Goal: Task Accomplishment & Management: Manage account settings

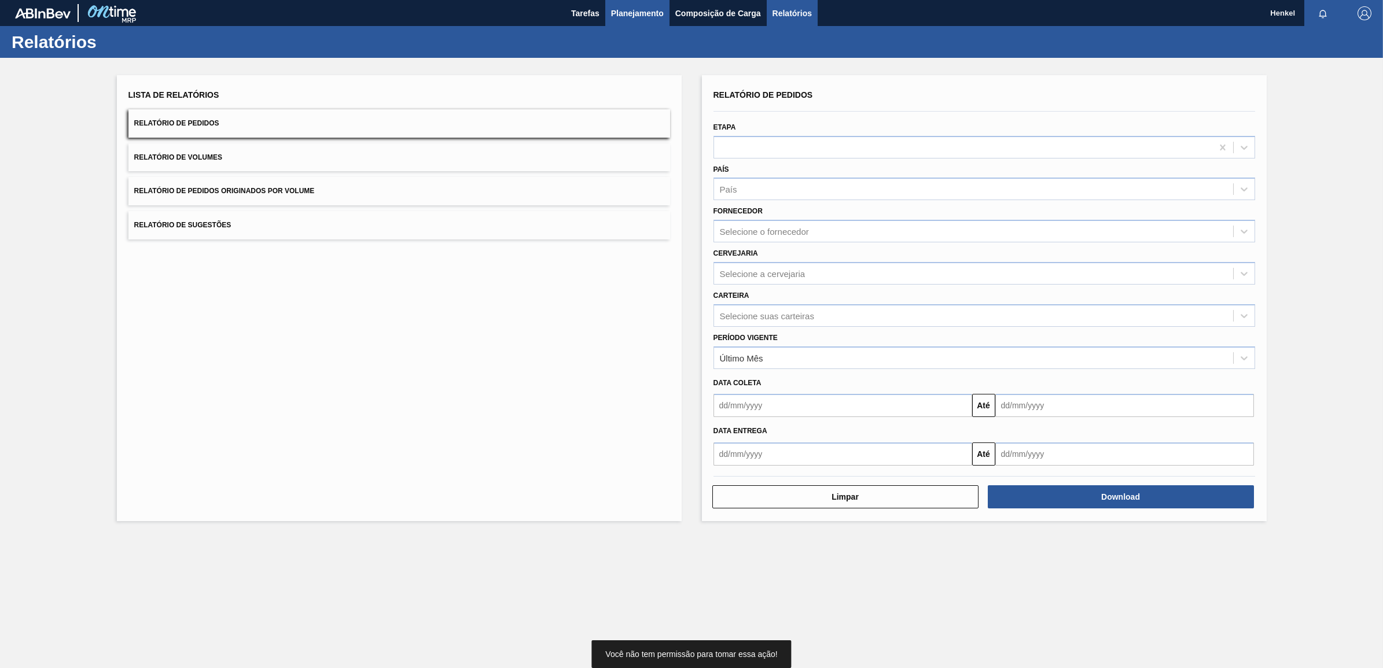
click at [650, 9] on span "Planejamento" at bounding box center [637, 13] width 53 height 14
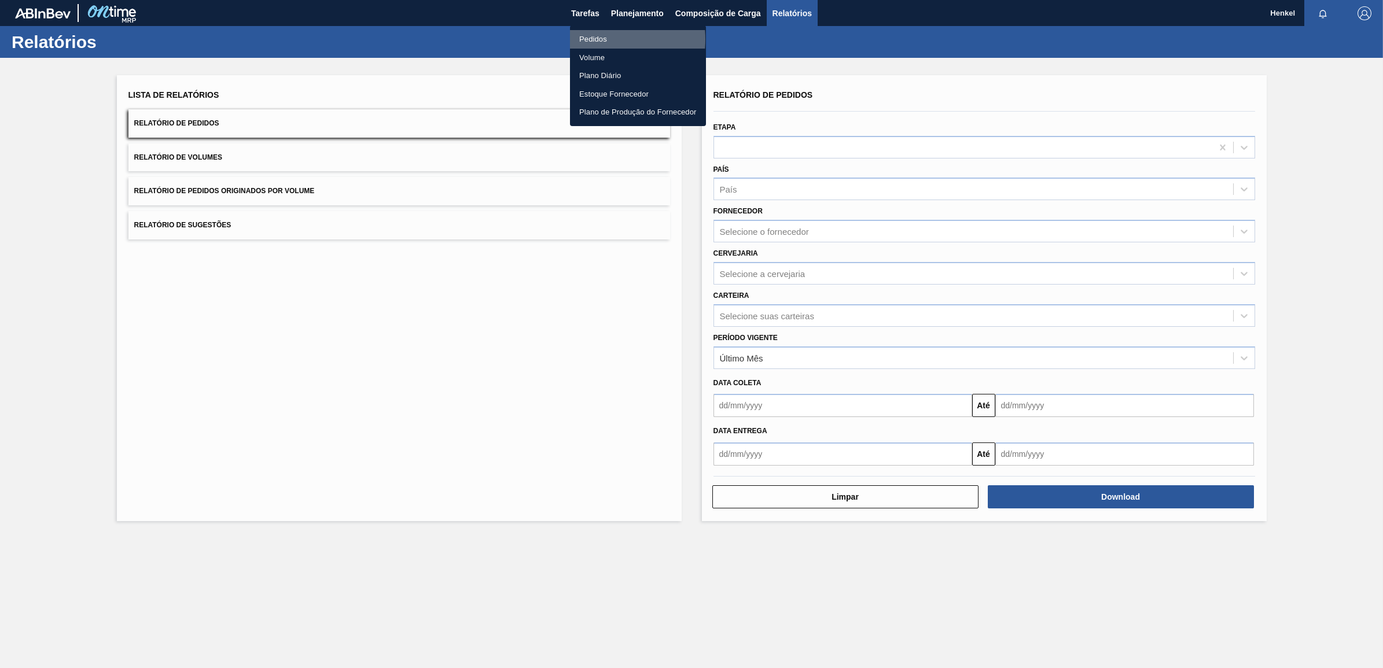
click at [600, 39] on li "Pedidos" at bounding box center [638, 39] width 136 height 19
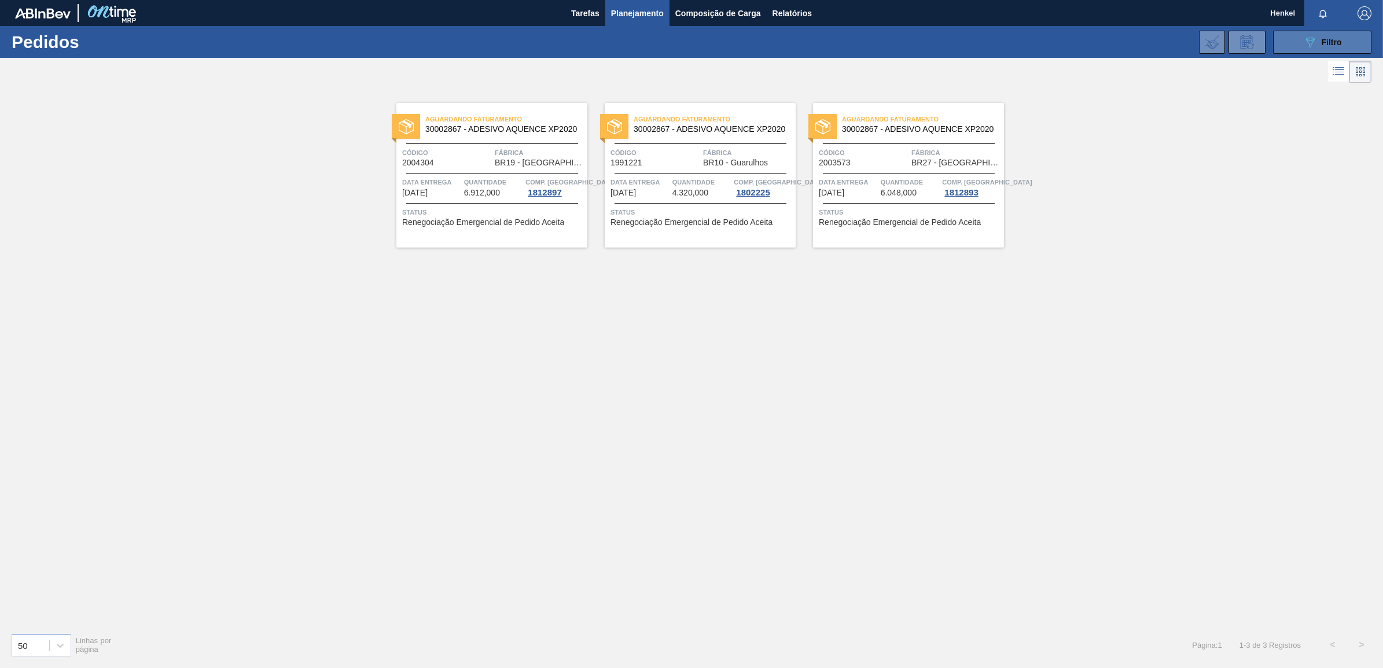
click at [1329, 39] on span "Filtro" at bounding box center [1332, 42] width 20 height 9
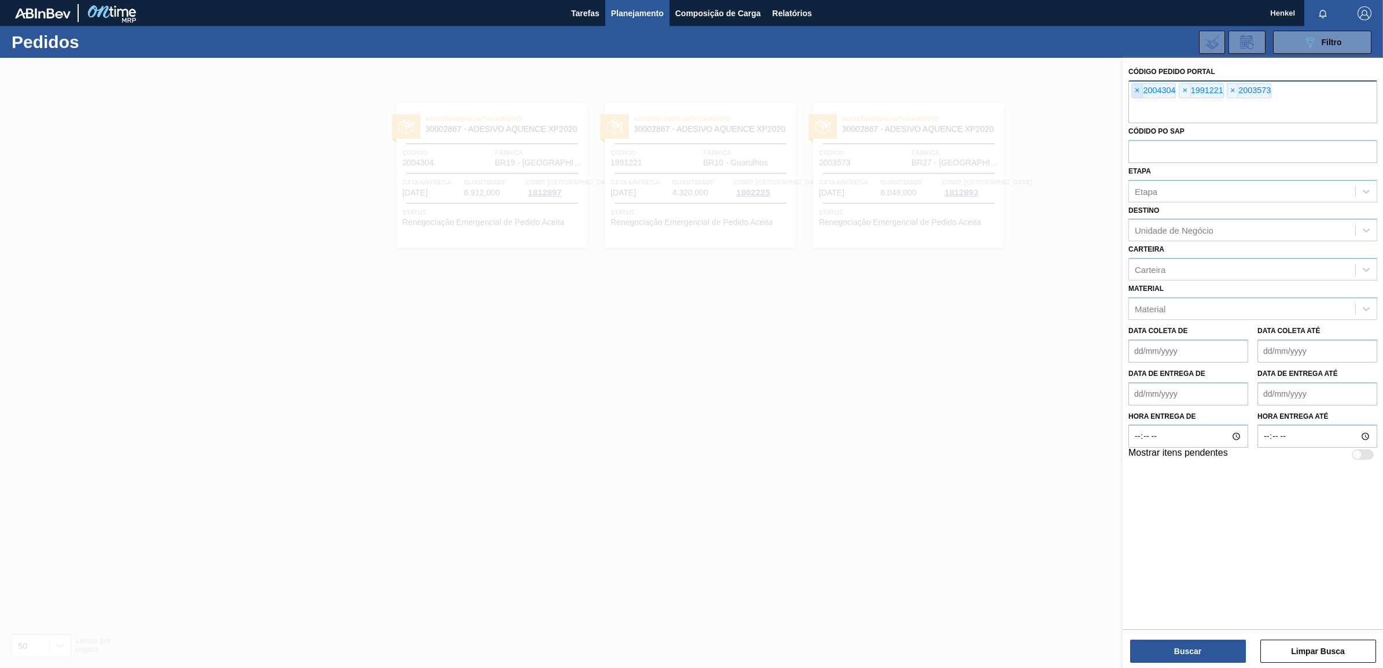
click at [1138, 90] on span "×" at bounding box center [1137, 91] width 11 height 14
click at [1139, 90] on span "×" at bounding box center [1137, 91] width 11 height 14
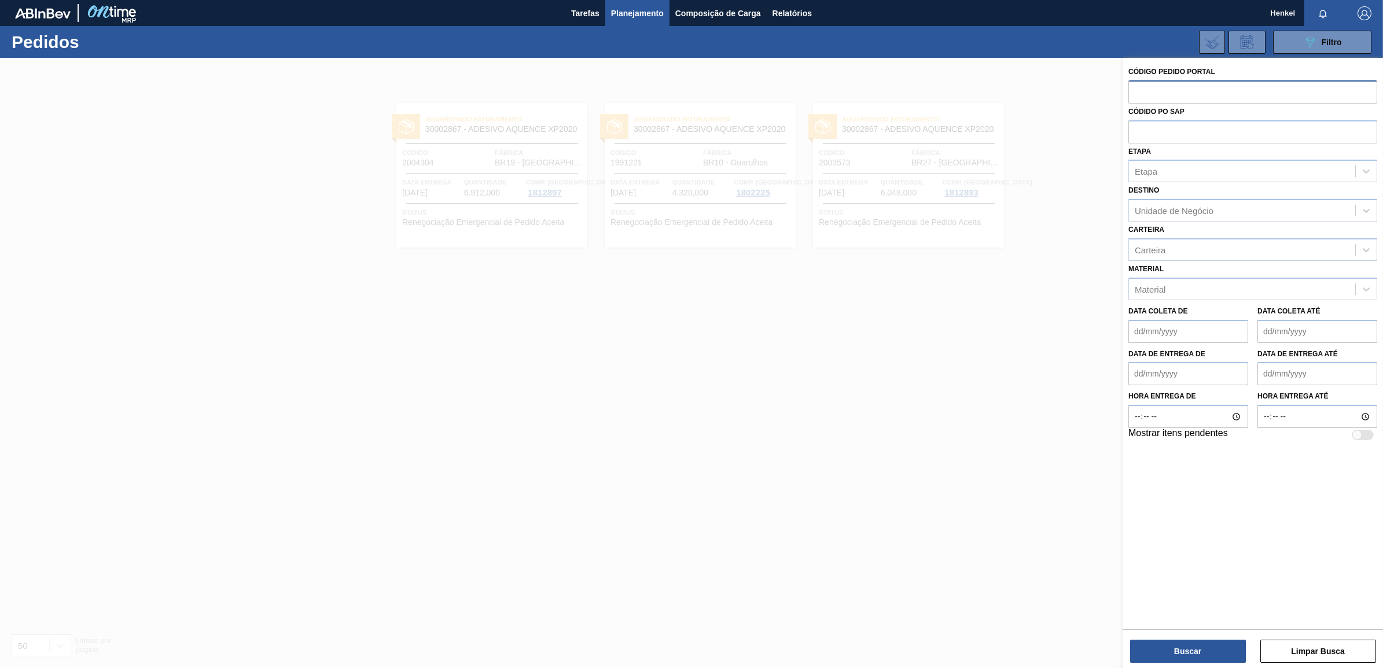
click at [1149, 82] on input "text" at bounding box center [1252, 91] width 249 height 22
paste input "text"
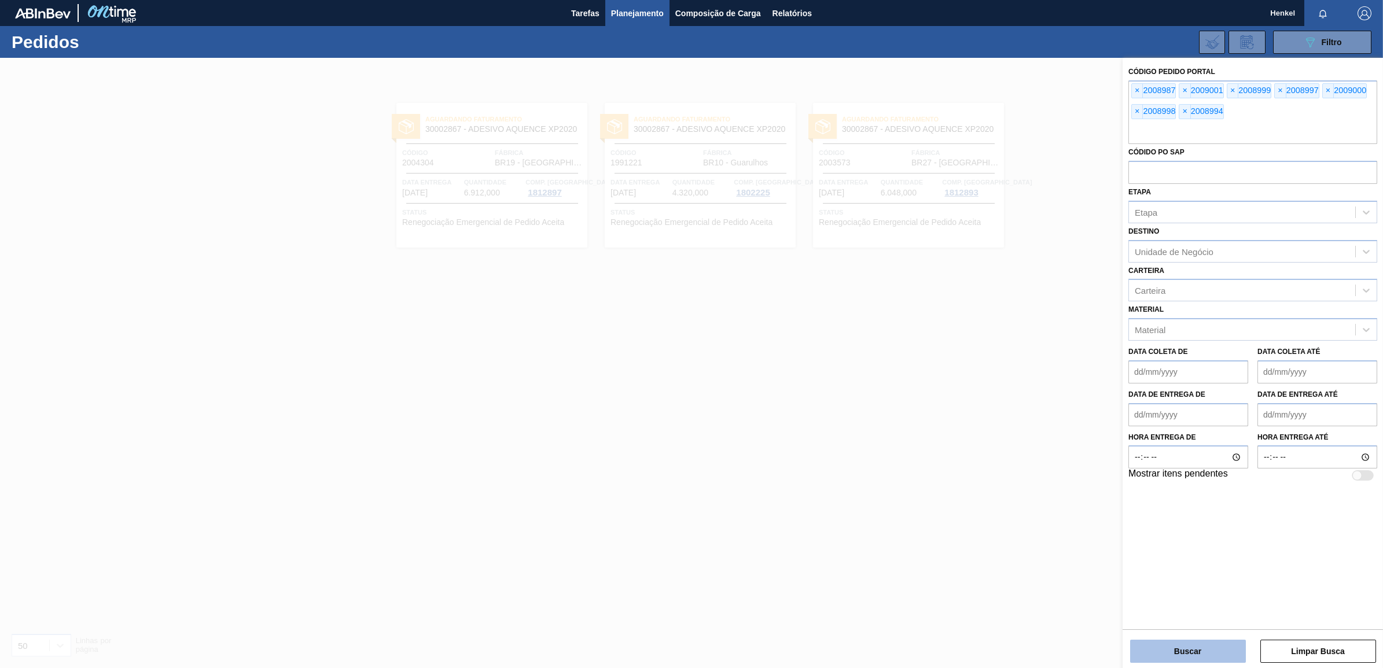
click at [1172, 648] on button "Buscar" at bounding box center [1188, 651] width 116 height 23
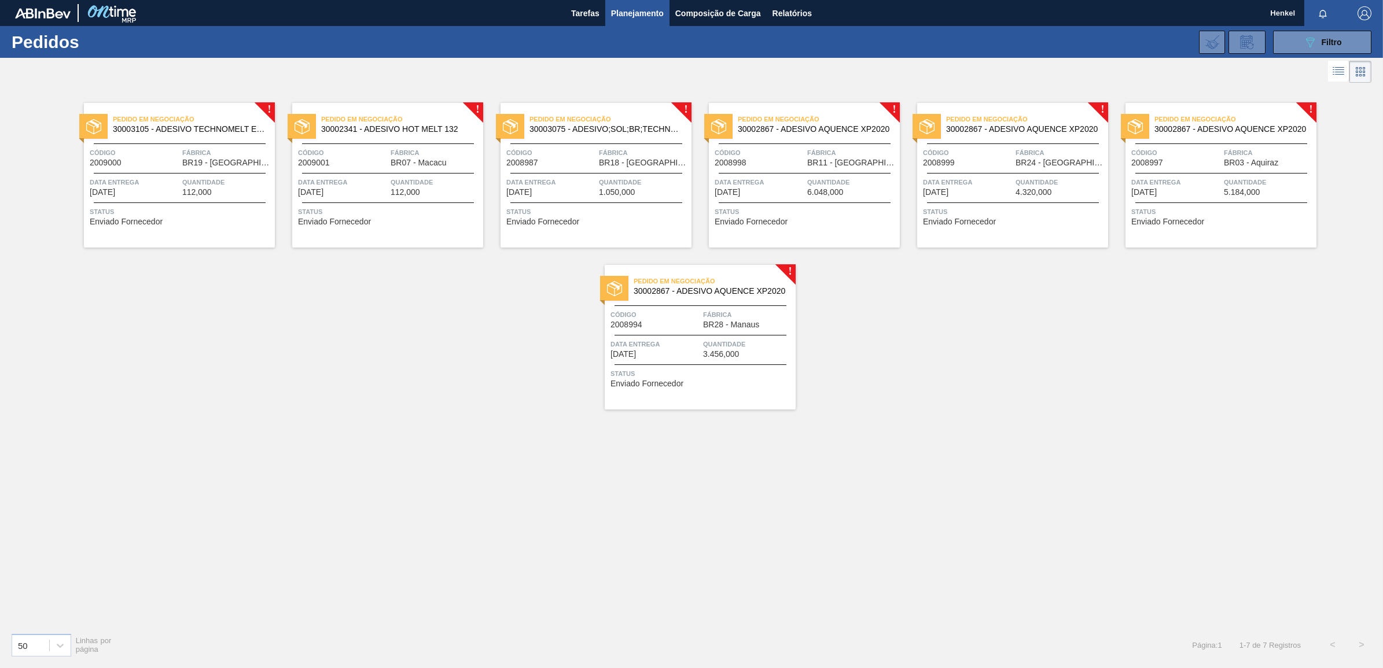
click at [430, 174] on div at bounding box center [388, 173] width 172 height 1
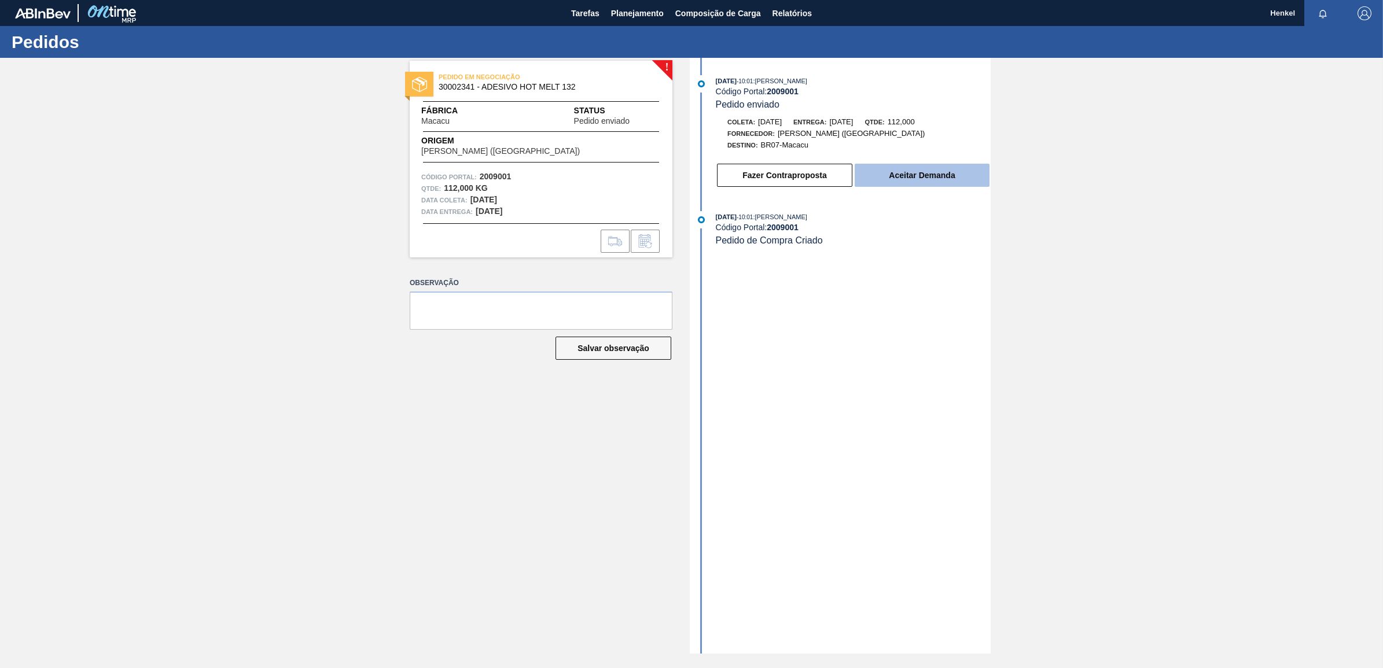
click at [967, 174] on button "Aceitar Demanda" at bounding box center [922, 175] width 135 height 23
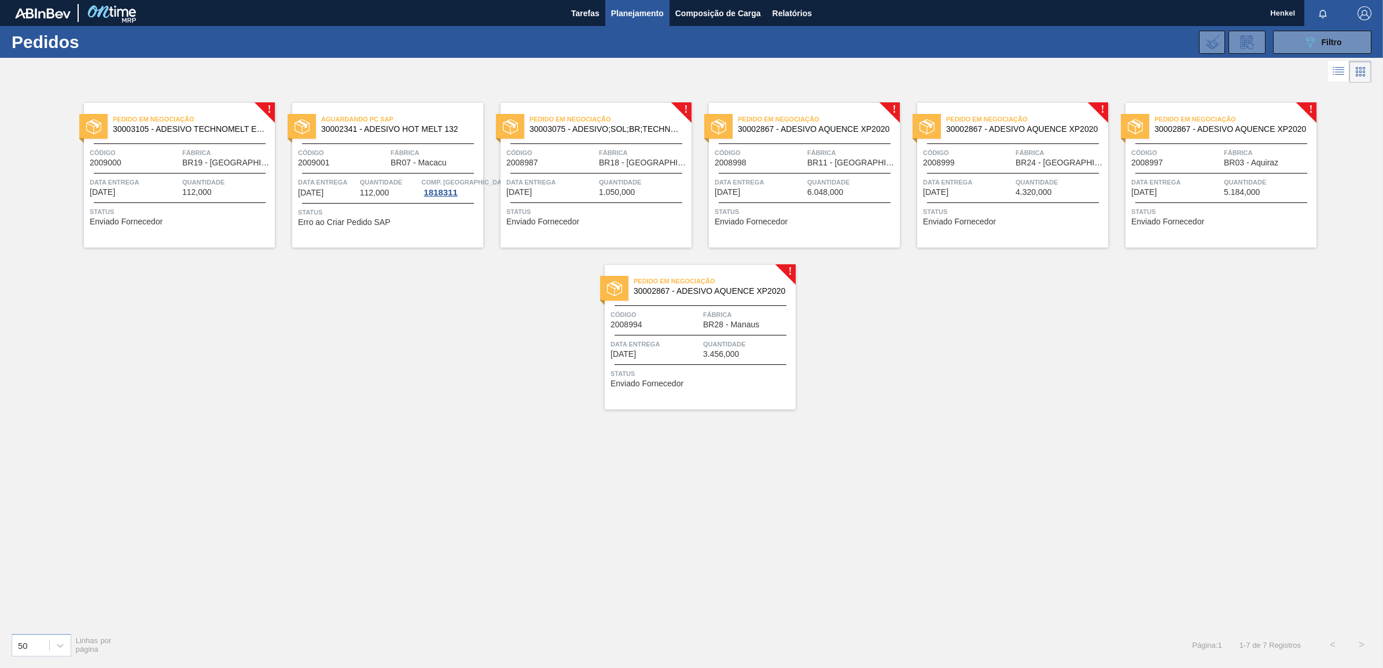
click at [1078, 176] on span "Quantidade" at bounding box center [1061, 182] width 90 height 12
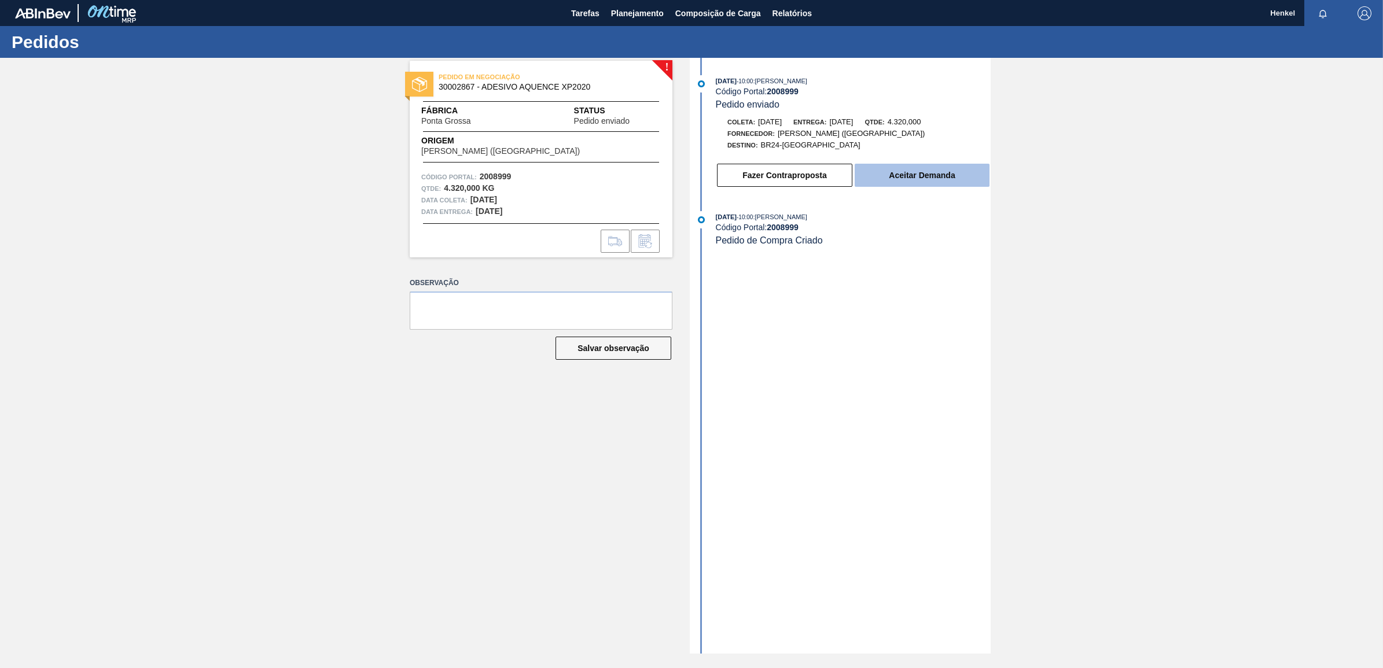
click at [939, 178] on button "Aceitar Demanda" at bounding box center [922, 175] width 135 height 23
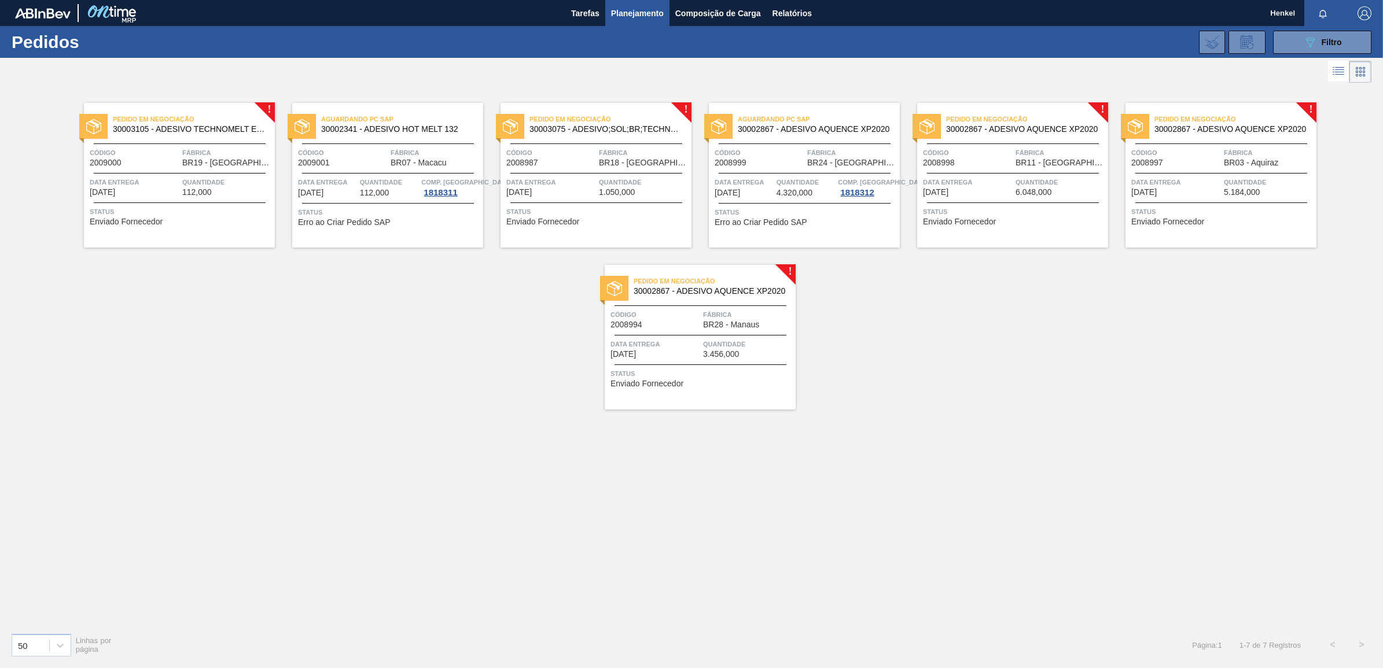
click at [1267, 198] on div "Pedido em Negociação 30002867 - ADESIVO AQUENCE XP2020 Código 2008997 Fábrica B…" at bounding box center [1221, 175] width 191 height 145
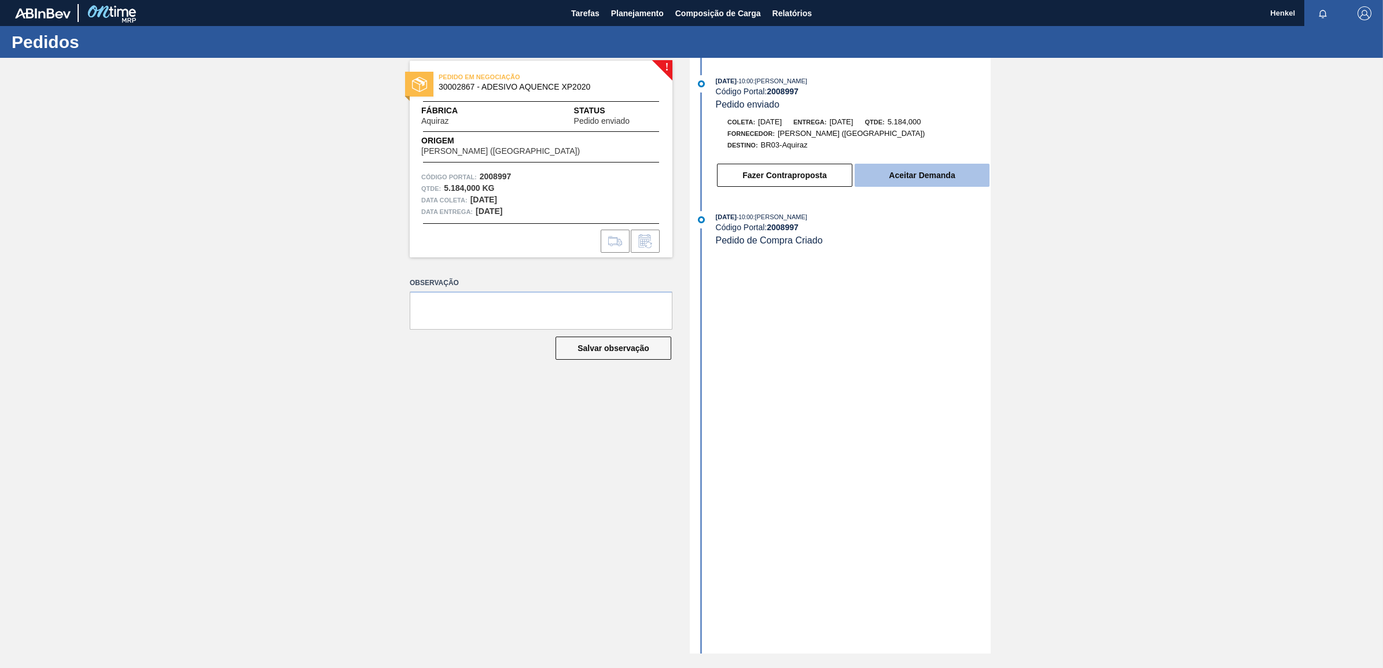
click at [921, 177] on button "Aceitar Demanda" at bounding box center [922, 175] width 135 height 23
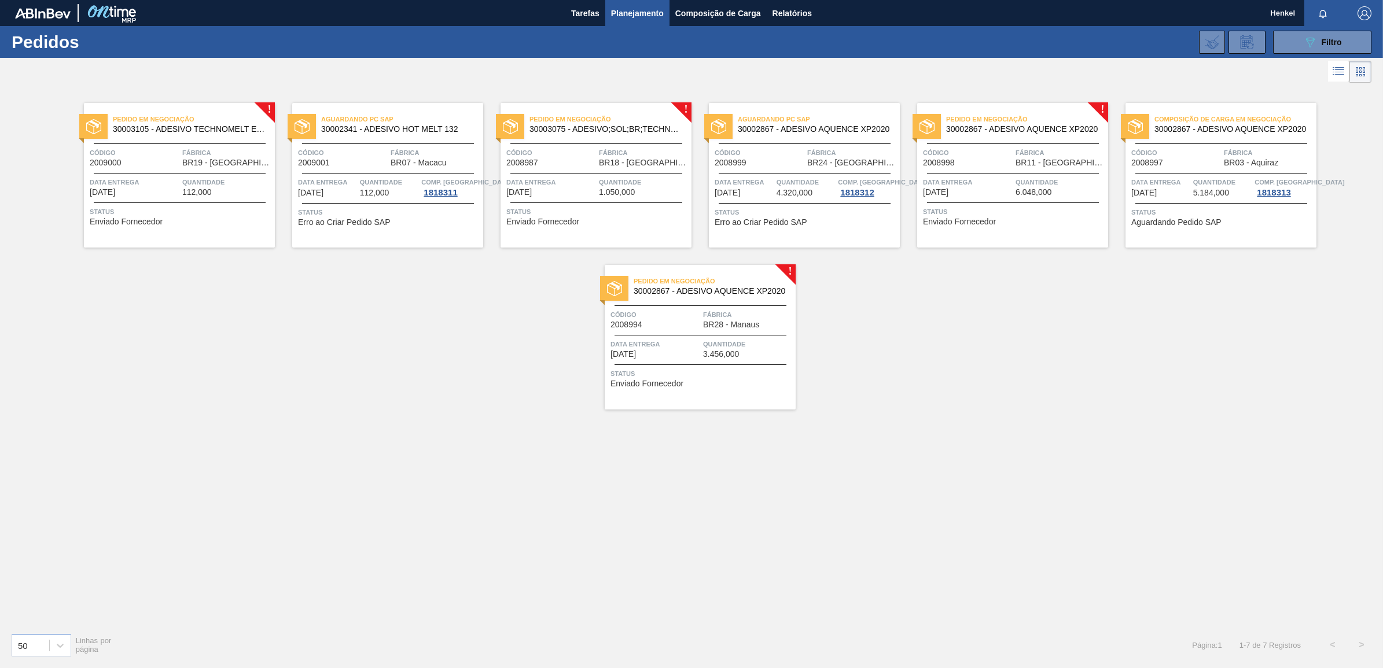
click at [182, 160] on span "BR19 - [GEOGRAPHIC_DATA]" at bounding box center [227, 163] width 90 height 9
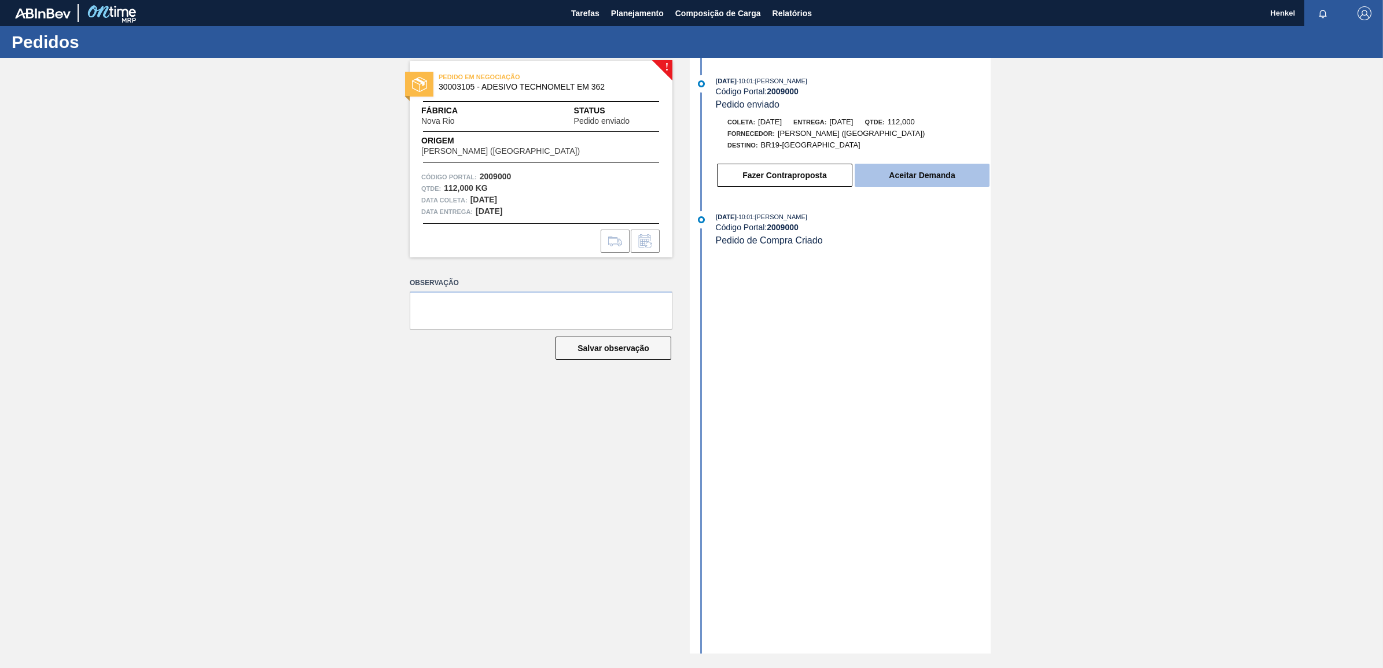
click at [900, 175] on button "Aceitar Demanda" at bounding box center [922, 175] width 135 height 23
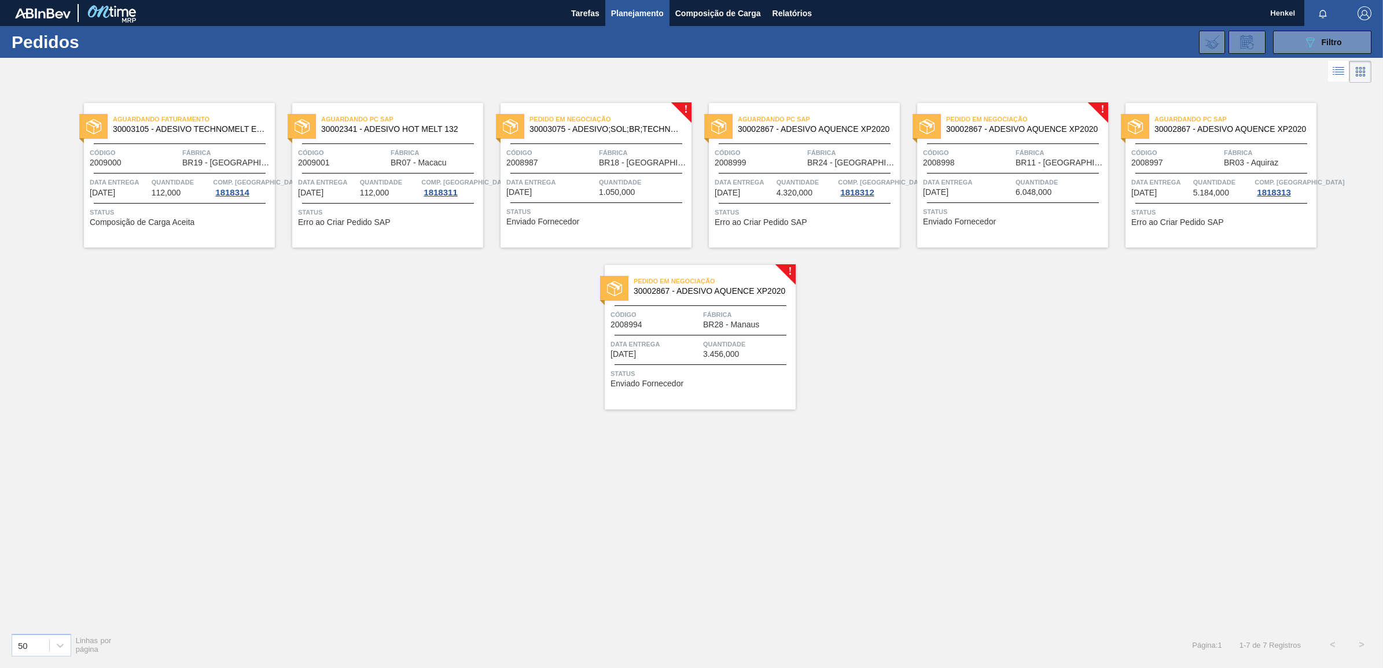
click at [572, 173] on div at bounding box center [596, 173] width 172 height 1
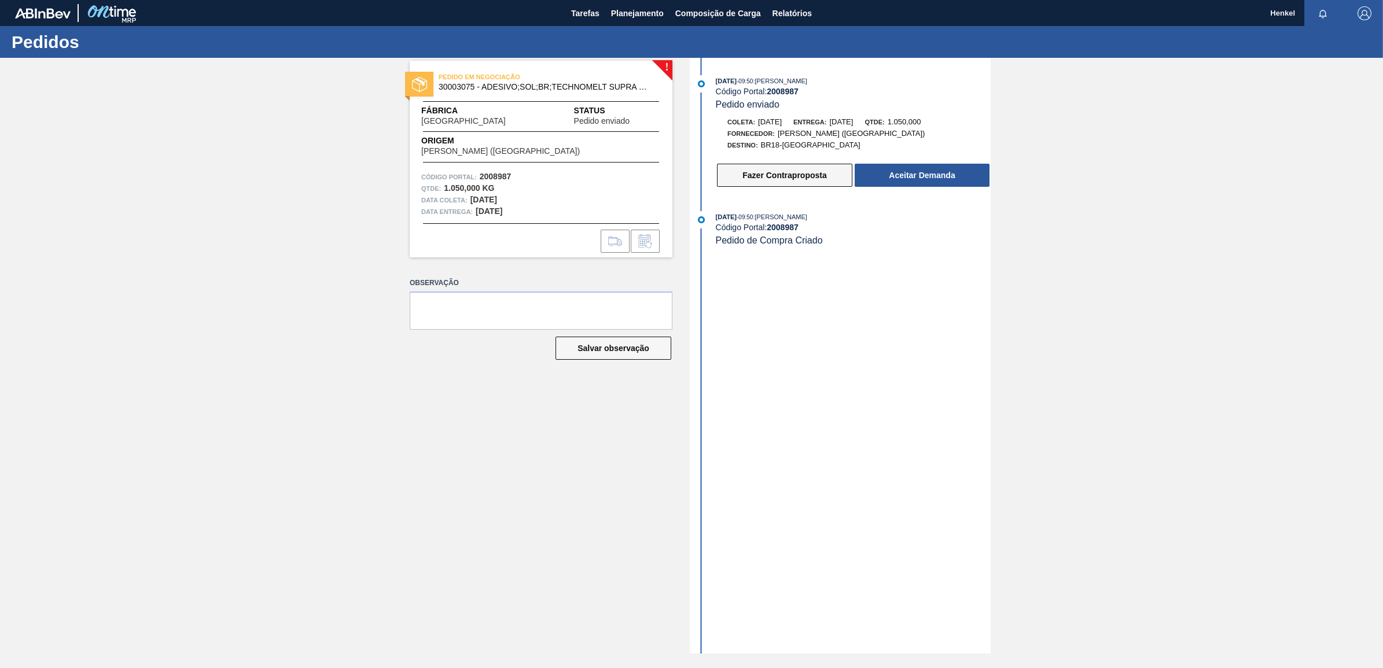
click at [760, 179] on button "Fazer Contraproposta" at bounding box center [784, 175] width 135 height 23
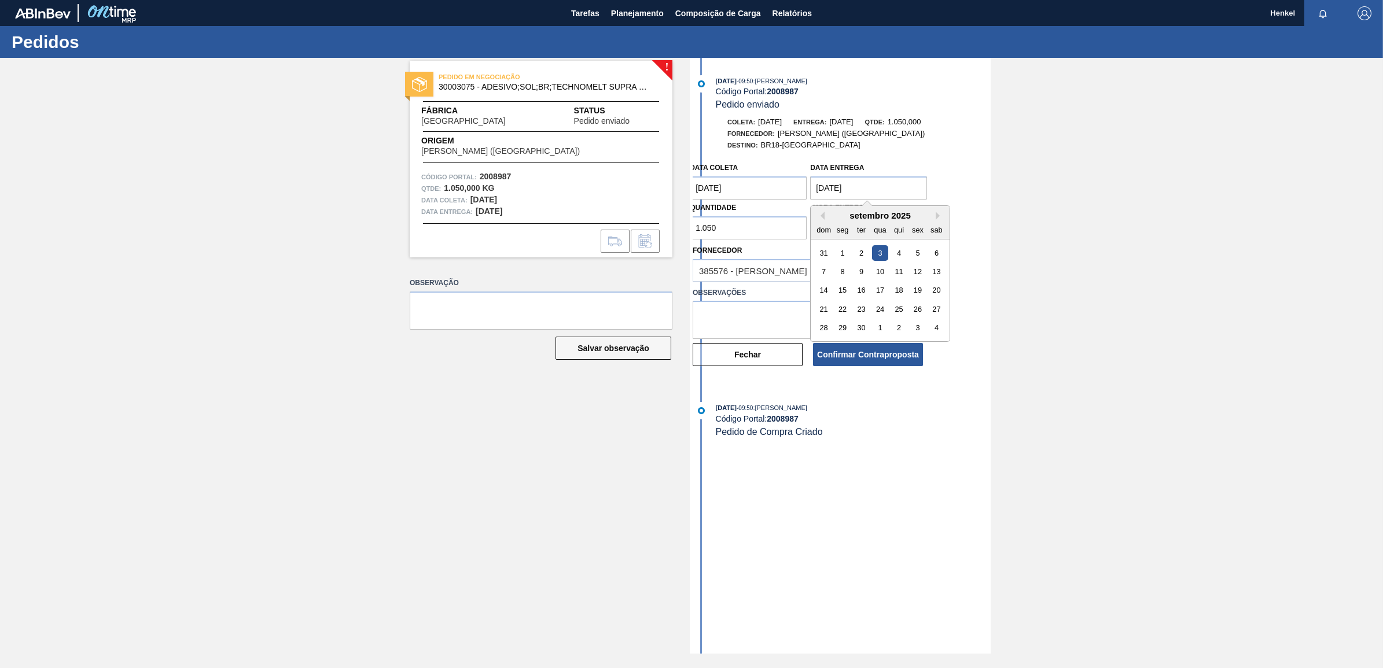
click at [825, 188] on entrega "[DATE]" at bounding box center [868, 187] width 117 height 23
click at [916, 253] on div "5" at bounding box center [918, 253] width 16 height 16
type entrega "[DATE]"
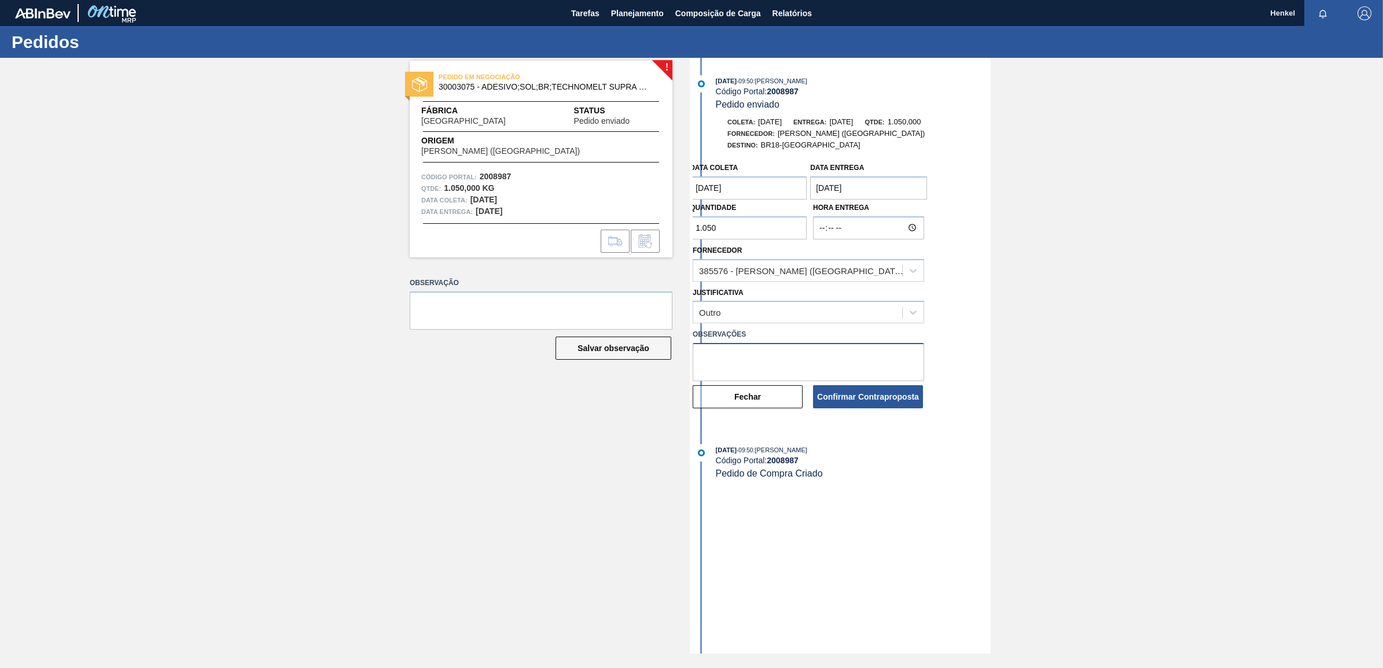
click at [792, 356] on textarea at bounding box center [808, 362] width 231 height 38
click at [762, 366] on textarea at bounding box center [808, 362] width 231 height 38
click at [754, 362] on textarea "Pedido fora" at bounding box center [808, 362] width 231 height 38
type textarea "Pedido fora do lead time"
click at [895, 397] on button "Confirmar Contraproposta" at bounding box center [868, 396] width 110 height 23
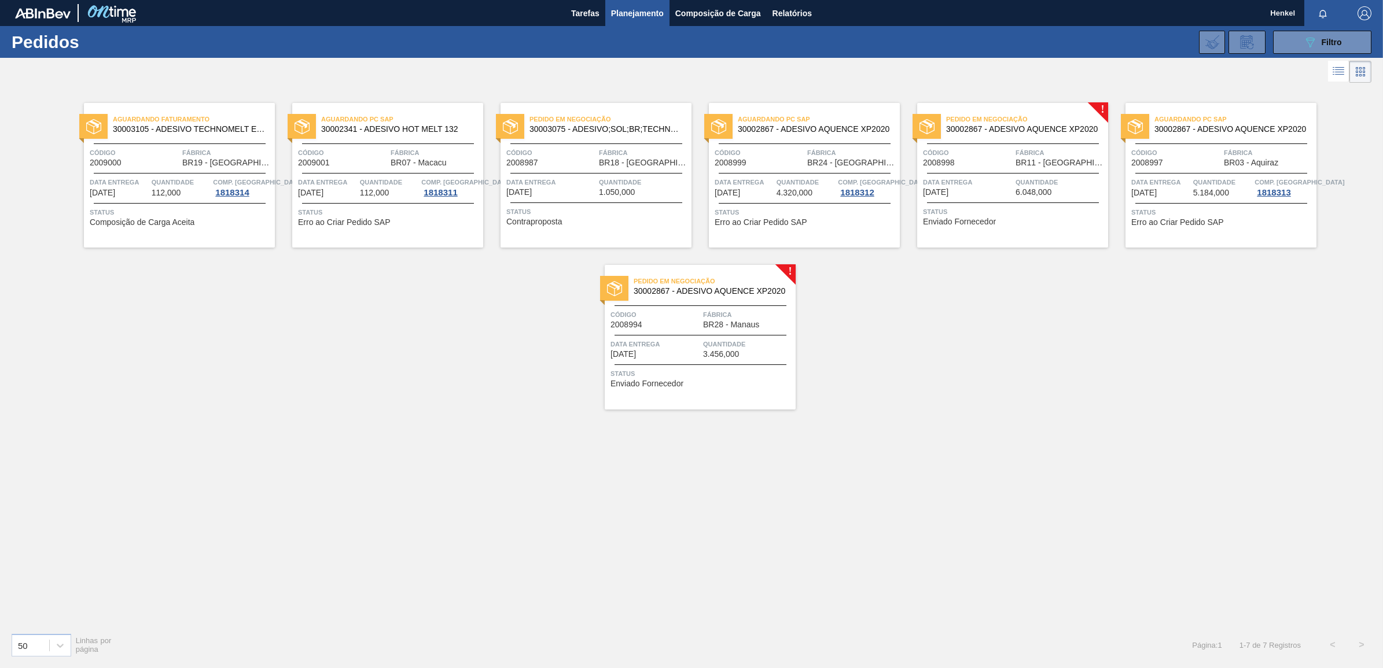
click at [1028, 187] on span "Quantidade" at bounding box center [1061, 182] width 90 height 12
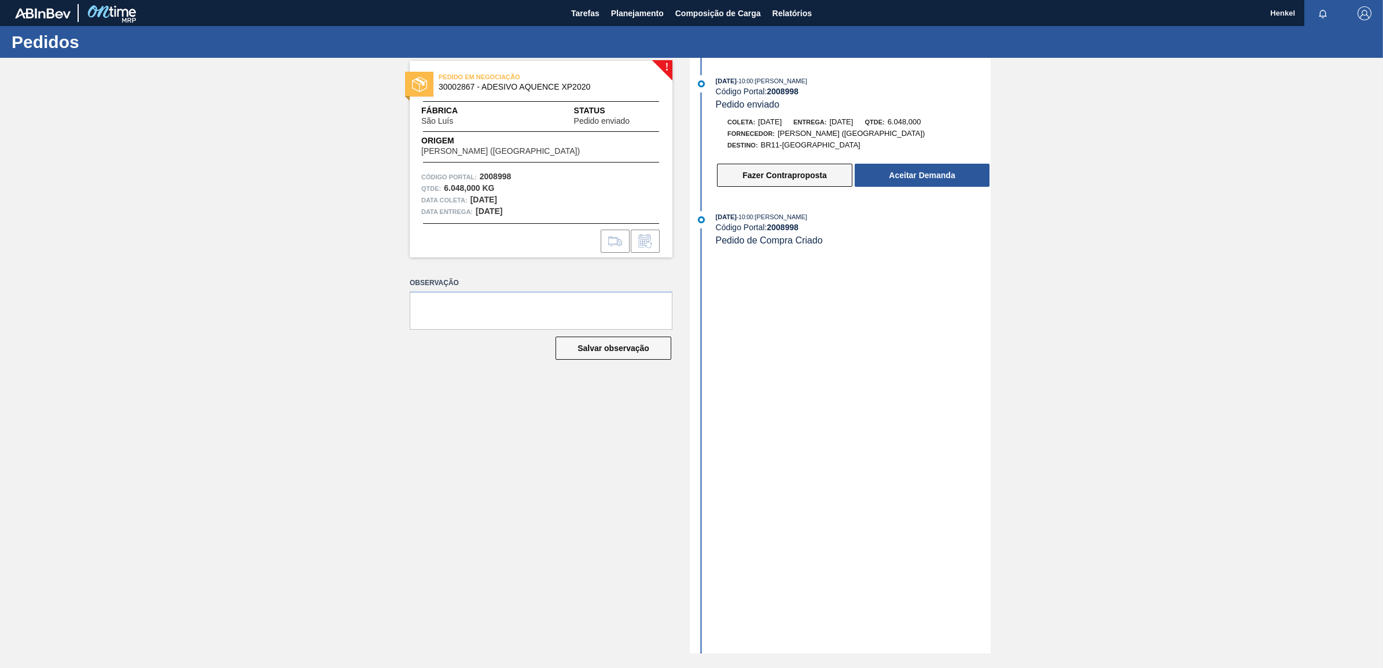
click at [784, 177] on button "Fazer Contraproposta" at bounding box center [784, 175] width 135 height 23
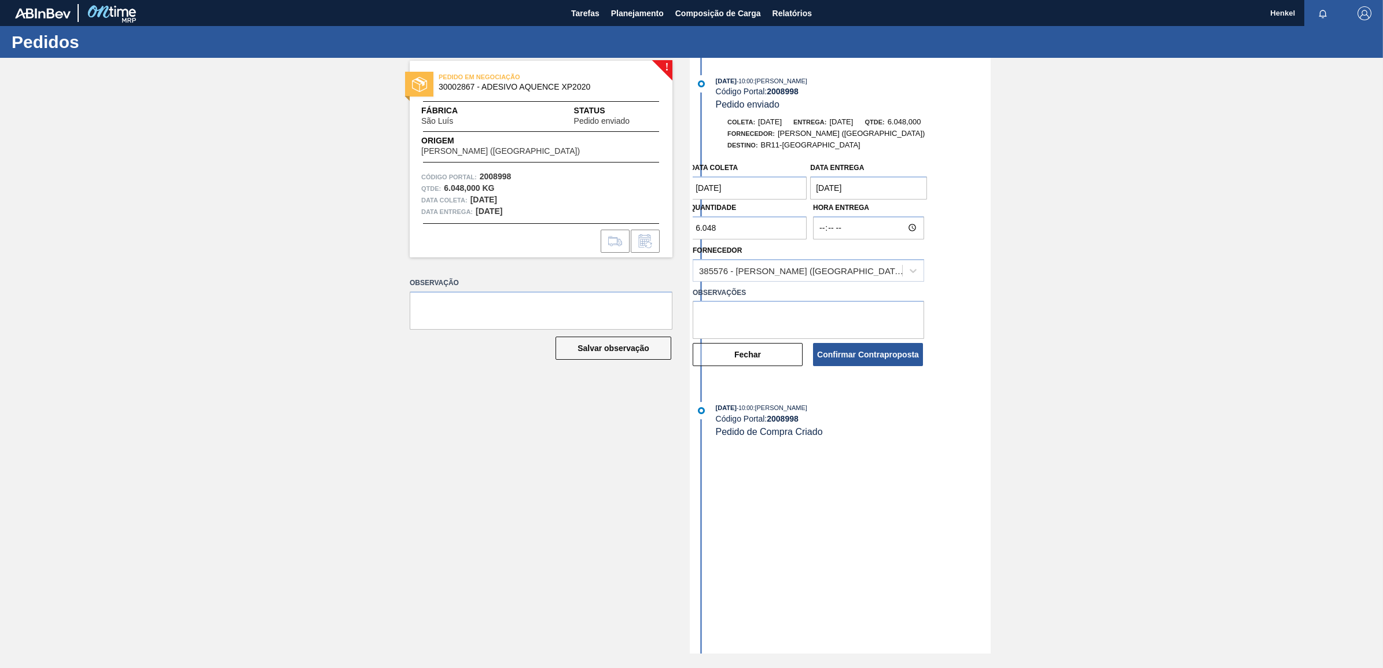
click at [826, 191] on entrega "[DATE]" at bounding box center [868, 187] width 117 height 23
click at [861, 278] on div "9" at bounding box center [862, 272] width 16 height 16
type entrega "[DATE]"
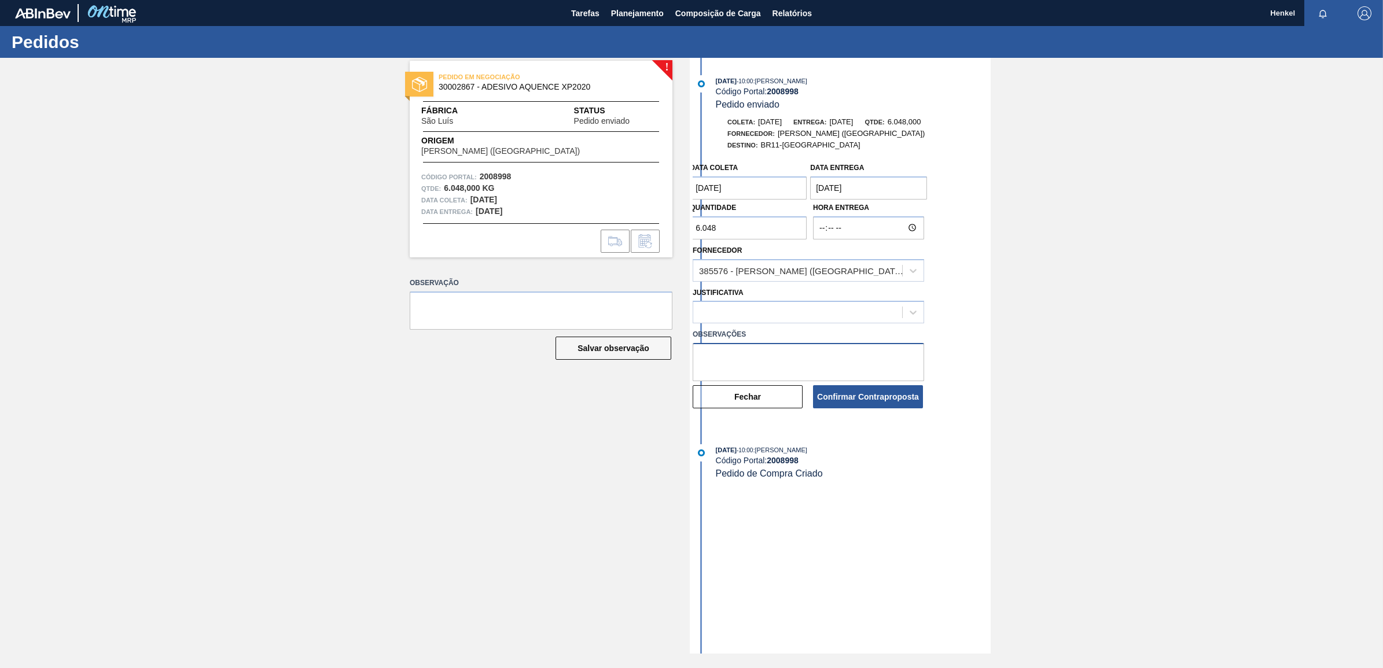
click at [754, 354] on textarea at bounding box center [808, 362] width 231 height 38
click at [767, 357] on textarea "Pedido for do Leadtime" at bounding box center [808, 362] width 231 height 38
type textarea "Pedido for do Lead time"
click at [887, 400] on button "Confirmar Contraproposta" at bounding box center [868, 396] width 110 height 23
click at [825, 394] on button "Confirmar Contraproposta" at bounding box center [868, 396] width 110 height 23
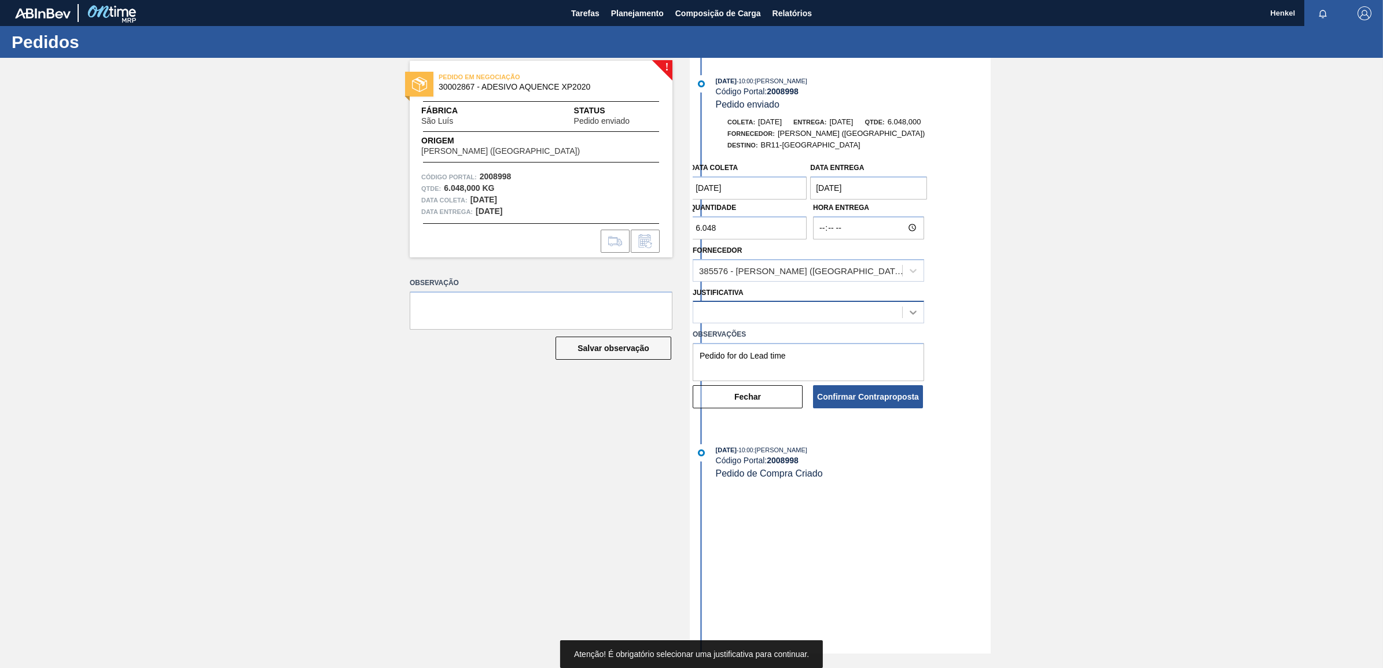
click at [913, 315] on icon at bounding box center [913, 313] width 7 height 4
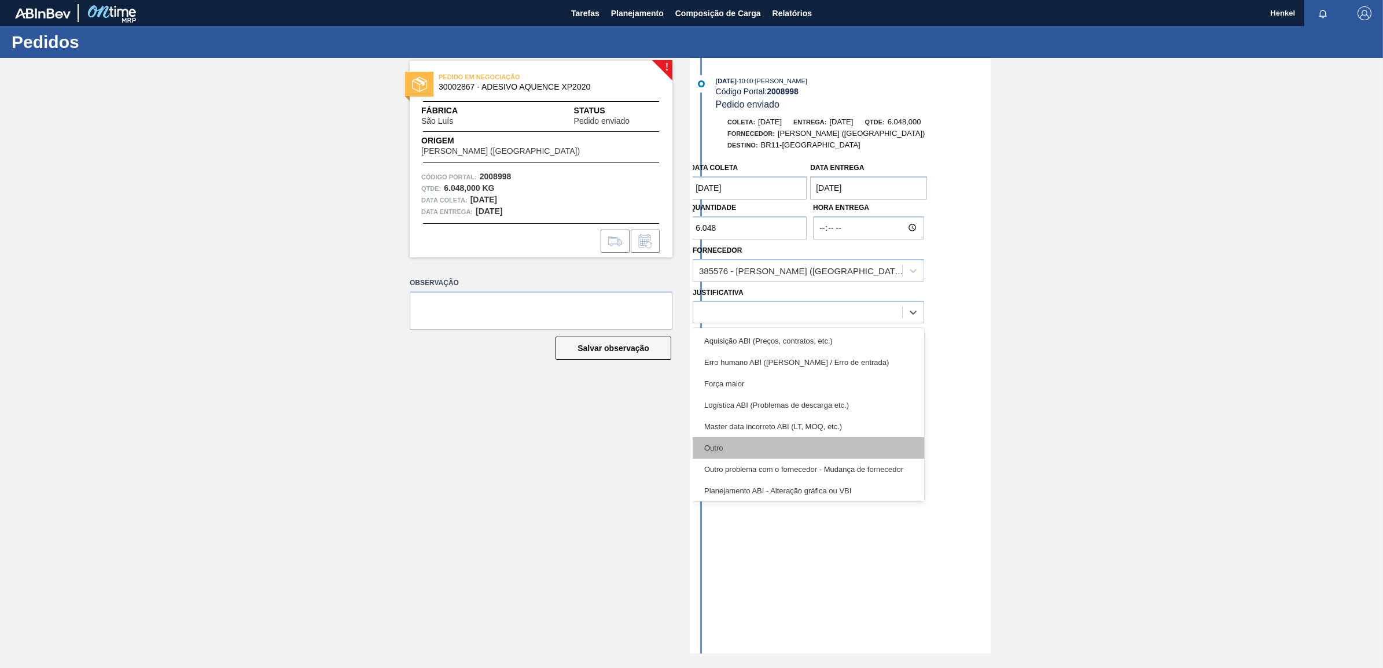
click at [729, 450] on div "Outro" at bounding box center [808, 447] width 231 height 21
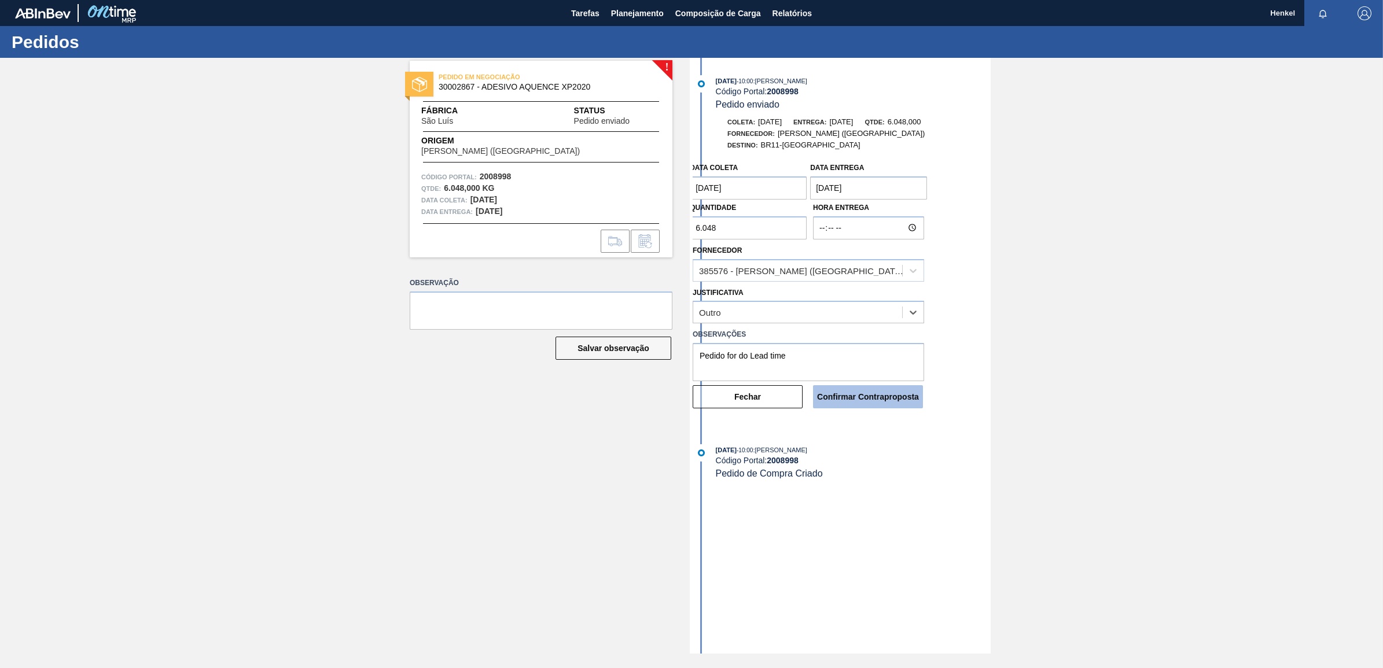
click at [846, 399] on button "Confirmar Contraproposta" at bounding box center [868, 396] width 110 height 23
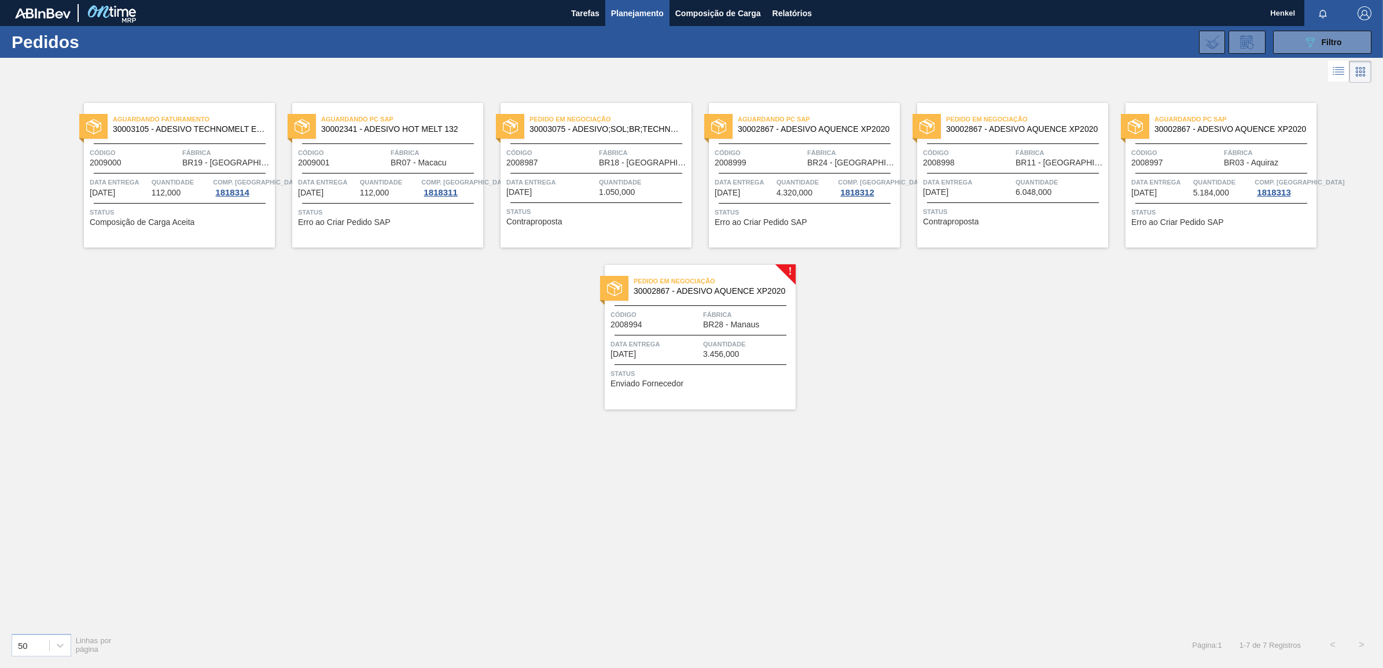
click at [683, 340] on span "Data entrega" at bounding box center [655, 345] width 90 height 12
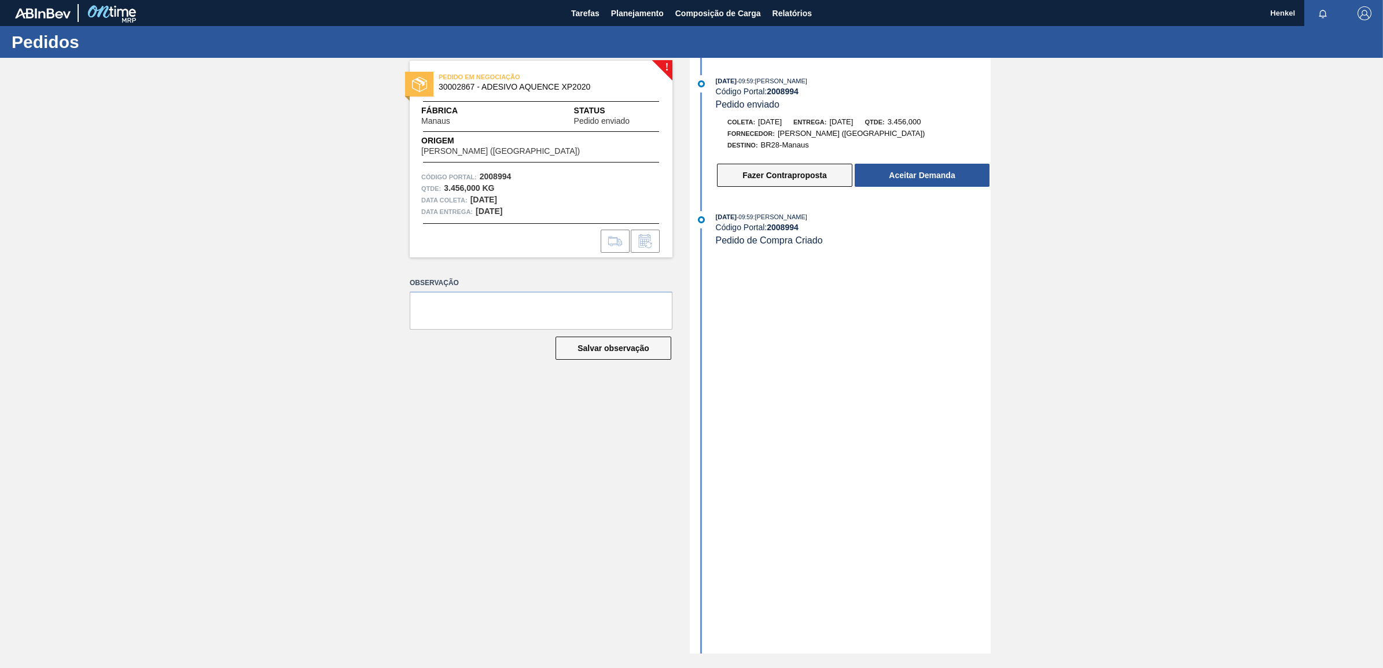
click at [799, 182] on button "Fazer Contraproposta" at bounding box center [784, 175] width 135 height 23
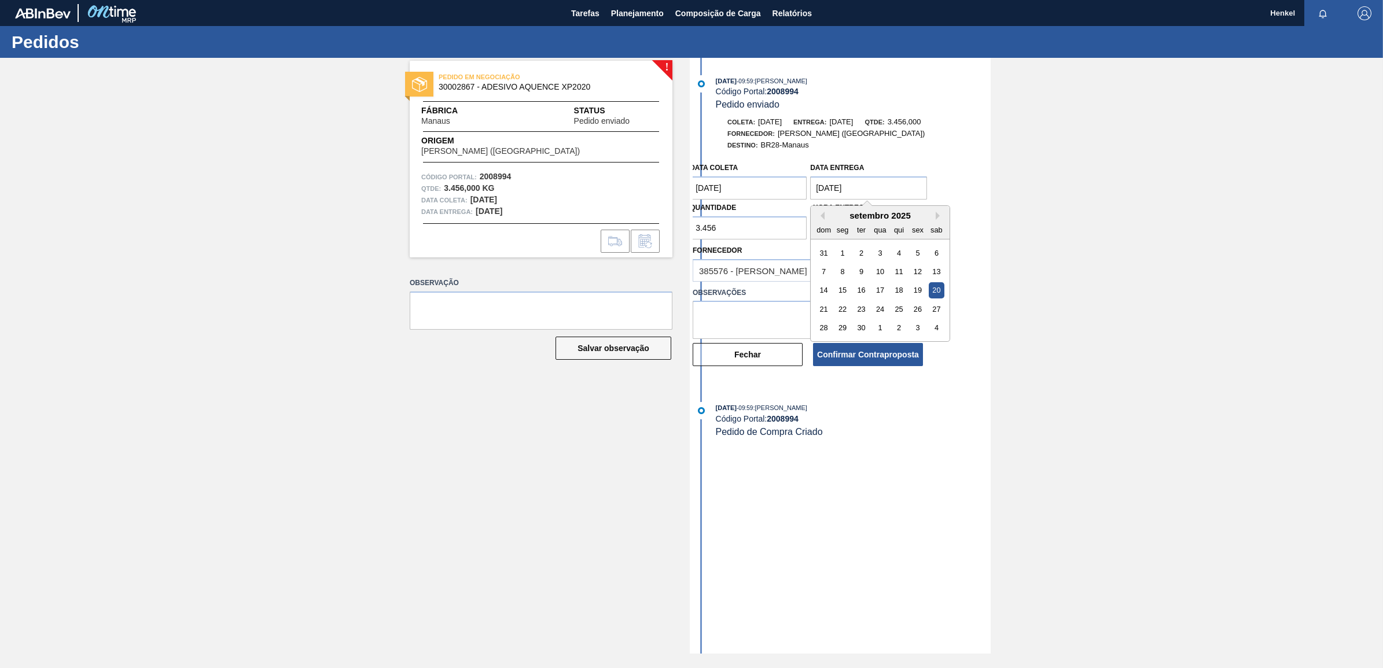
click at [822, 194] on entrega "[DATE]" at bounding box center [868, 187] width 117 height 23
click at [881, 313] on div "24" at bounding box center [881, 309] width 16 height 16
type entrega "[DATE]"
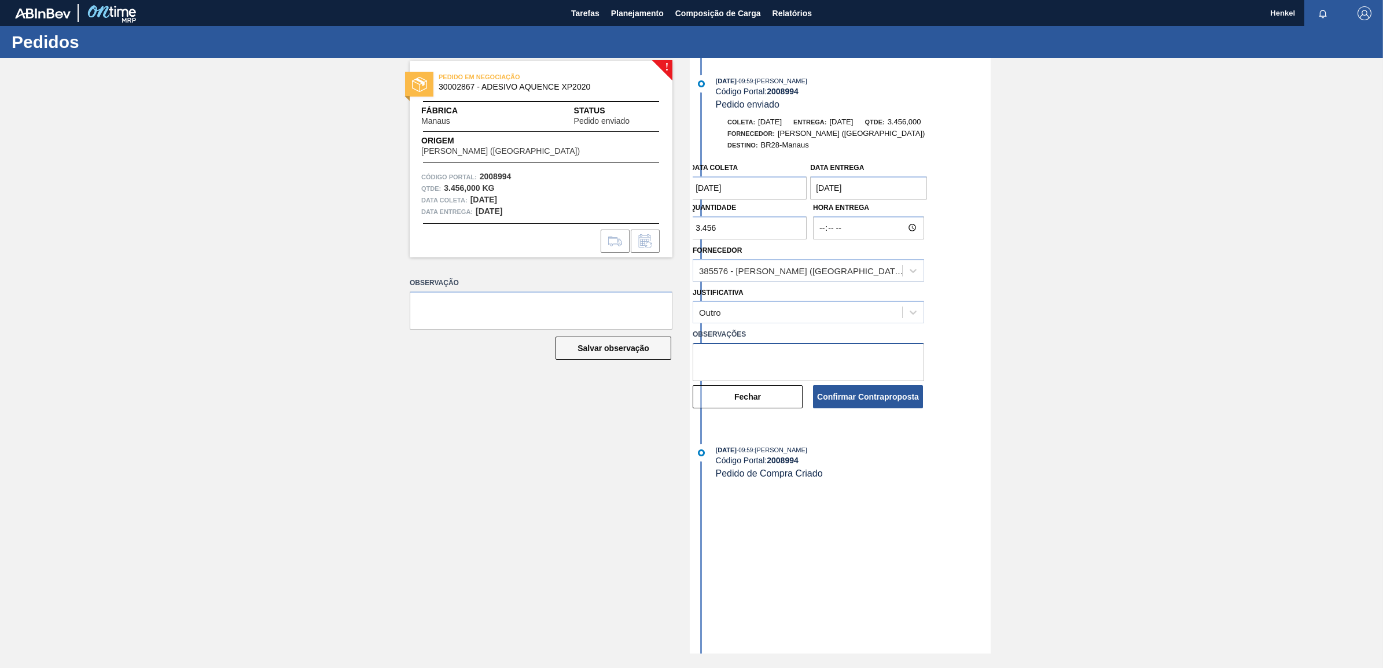
click at [813, 363] on textarea at bounding box center [808, 362] width 231 height 38
click at [729, 360] on textarea "Fora do ead time" at bounding box center [808, 362] width 231 height 38
type textarea "Fora do Lead time"
click at [843, 409] on button "Confirmar Contraproposta" at bounding box center [868, 396] width 110 height 23
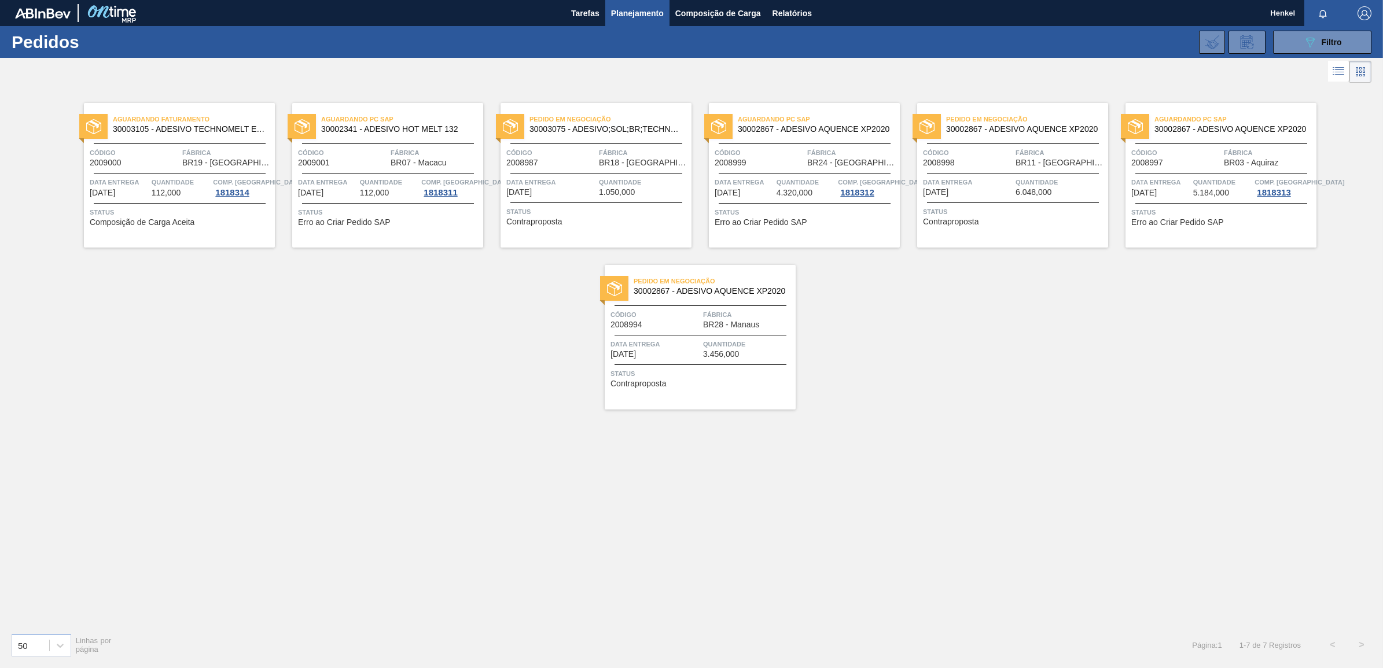
click at [194, 191] on div "Quantidade 112,000" at bounding box center [181, 186] width 59 height 21
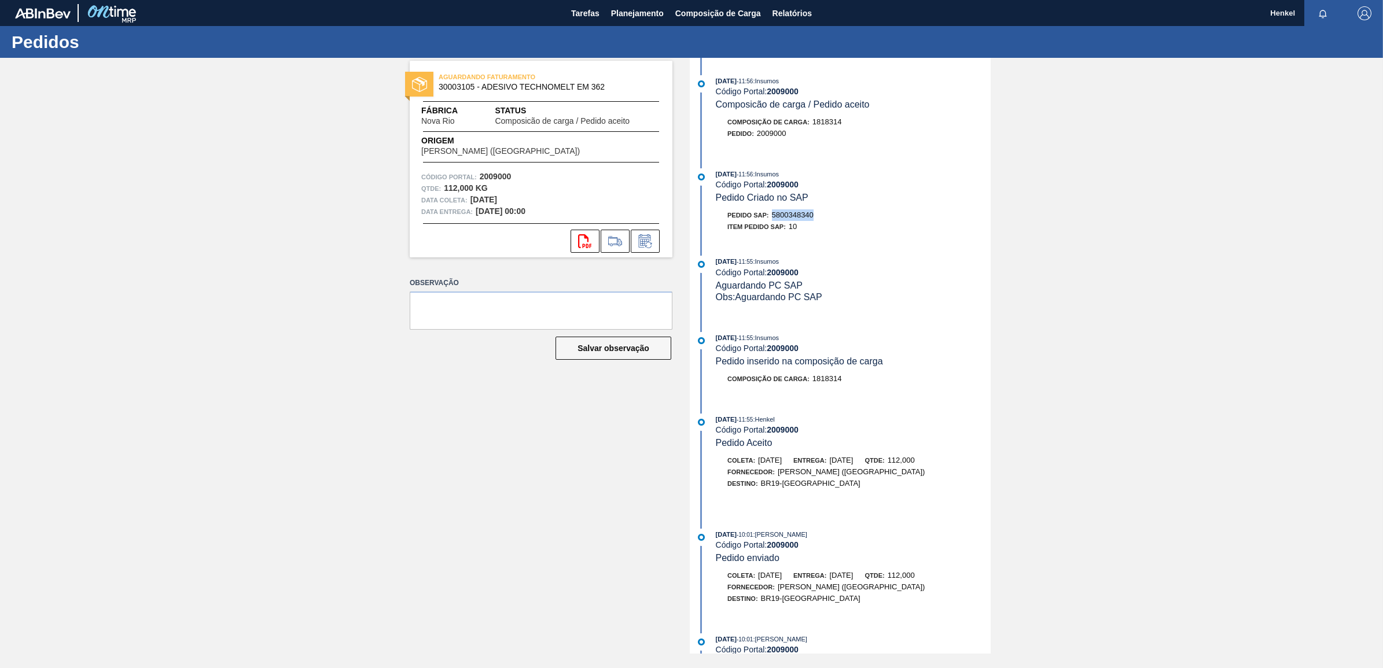
drag, startPoint x: 774, startPoint y: 219, endPoint x: 819, endPoint y: 219, distance: 45.1
click at [819, 219] on div "Pedido SAP: 5800348340" at bounding box center [853, 215] width 275 height 12
drag, startPoint x: 819, startPoint y: 219, endPoint x: 767, endPoint y: 87, distance: 141.3
click at [767, 87] on div "Código Portal: 2009000" at bounding box center [853, 91] width 275 height 9
drag, startPoint x: 771, startPoint y: 89, endPoint x: 812, endPoint y: 88, distance: 41.1
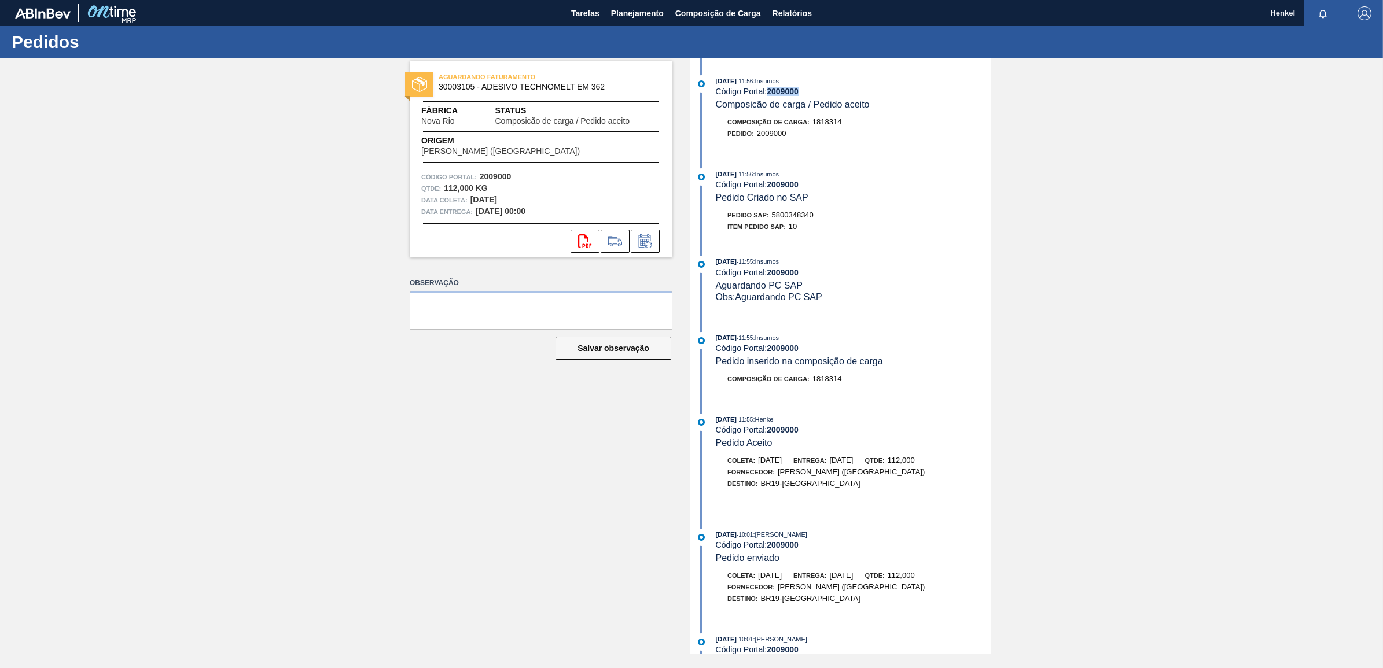
click at [812, 88] on div "Código Portal: 2009000" at bounding box center [853, 91] width 275 height 9
copy strong "2009000"
drag, startPoint x: 773, startPoint y: 214, endPoint x: 823, endPoint y: 212, distance: 51.0
click at [823, 212] on div "Pedido SAP: 5800348340" at bounding box center [853, 215] width 275 height 12
copy span "5800348340"
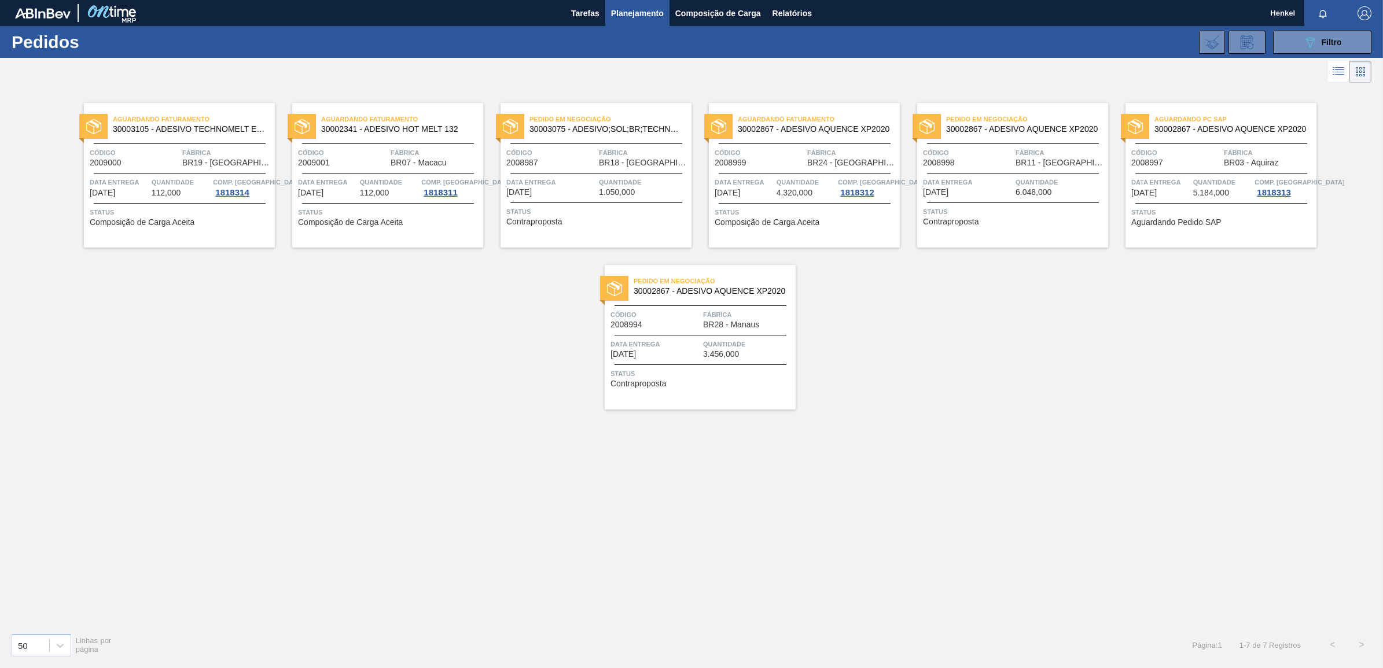
click at [367, 175] on div "Aguardando Faturamento 30002341 - ADESIVO HOT MELT 132 Código 2009001 Fábrica B…" at bounding box center [387, 175] width 191 height 145
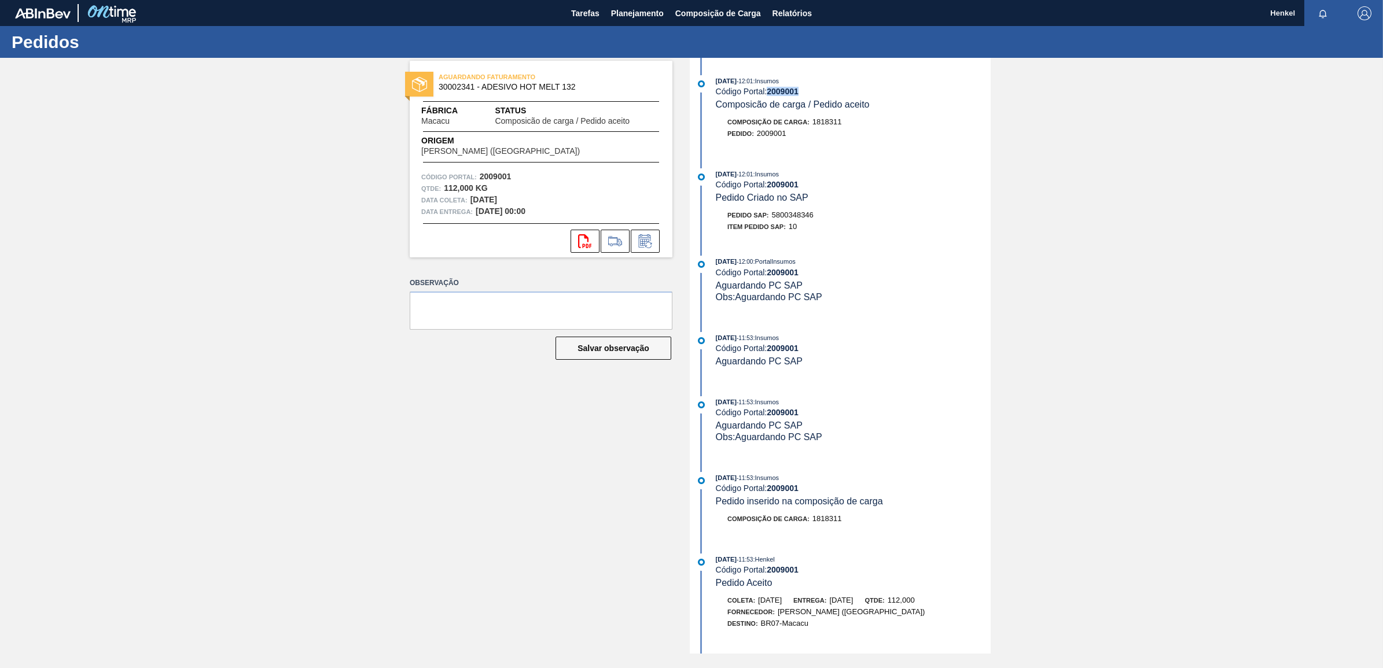
drag, startPoint x: 768, startPoint y: 93, endPoint x: 838, endPoint y: 93, distance: 70.0
click at [838, 93] on div "Código Portal: 2009001" at bounding box center [853, 91] width 275 height 9
copy strong "2009001"
drag, startPoint x: 773, startPoint y: 218, endPoint x: 825, endPoint y: 223, distance: 52.4
click at [825, 221] on div "Pedido SAP: 5800348346" at bounding box center [853, 215] width 275 height 12
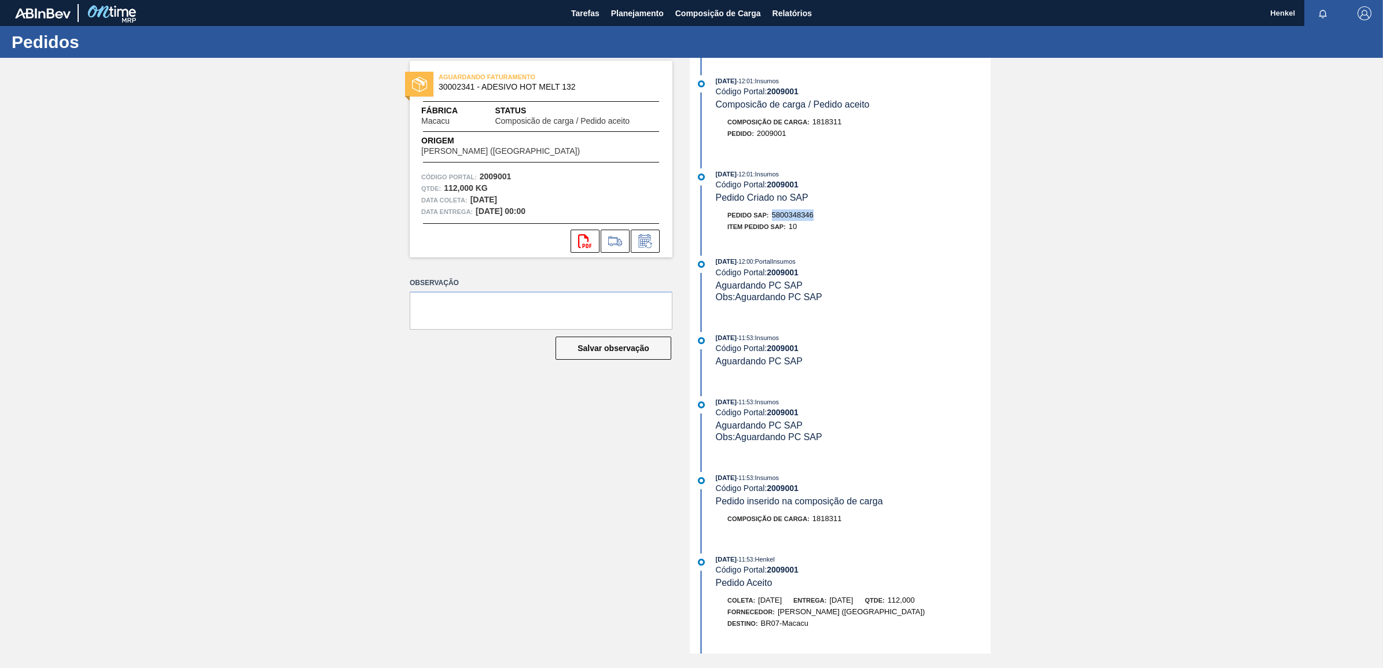
copy span "5800348346"
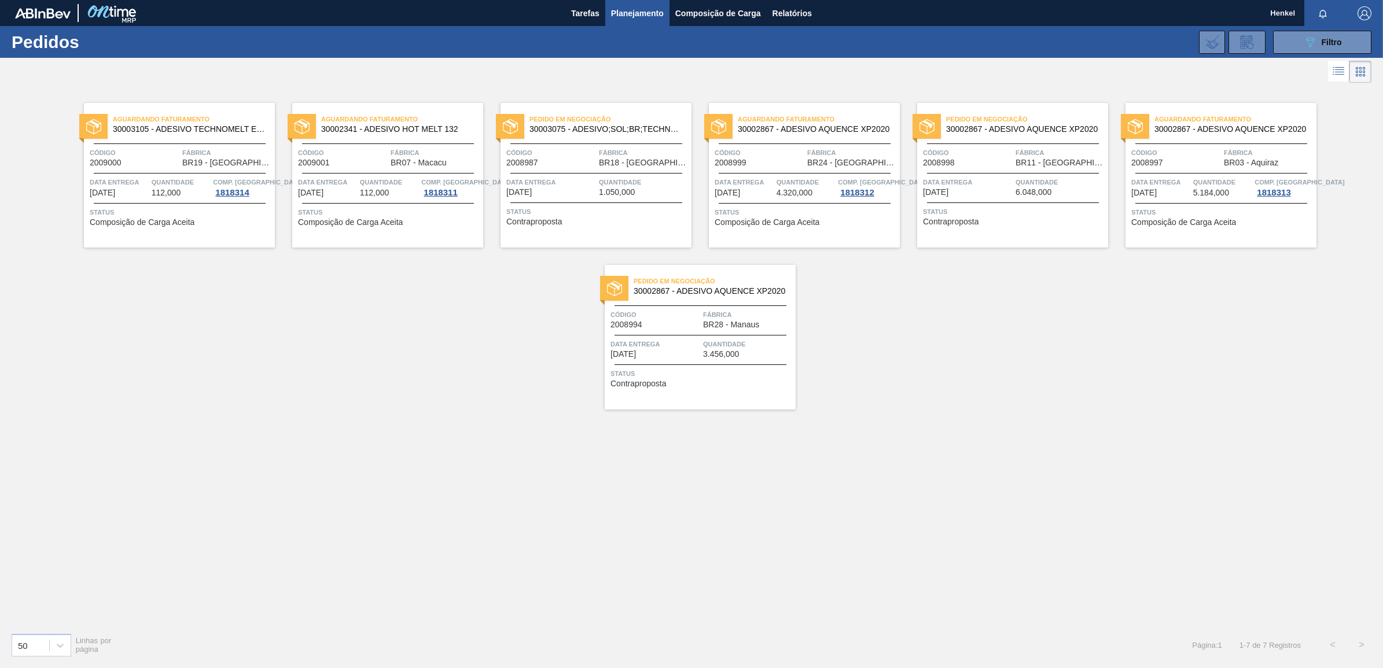
click at [804, 184] on span "Quantidade" at bounding box center [806, 182] width 59 height 12
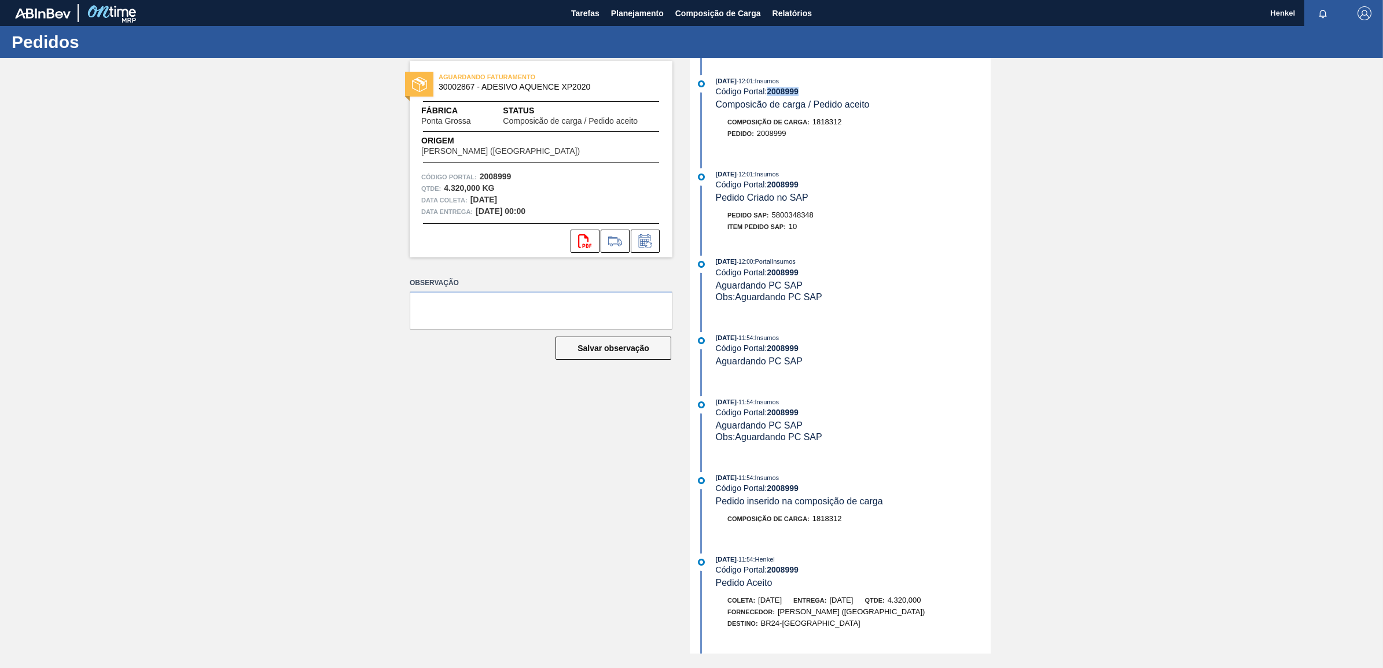
drag, startPoint x: 768, startPoint y: 93, endPoint x: 803, endPoint y: 91, distance: 34.2
click at [803, 91] on div "Código Portal: 2008999" at bounding box center [853, 91] width 275 height 9
copy strong "2008999"
drag, startPoint x: 773, startPoint y: 215, endPoint x: 819, endPoint y: 220, distance: 46.7
click at [819, 220] on div "Pedido SAP: 5800348348" at bounding box center [853, 215] width 275 height 12
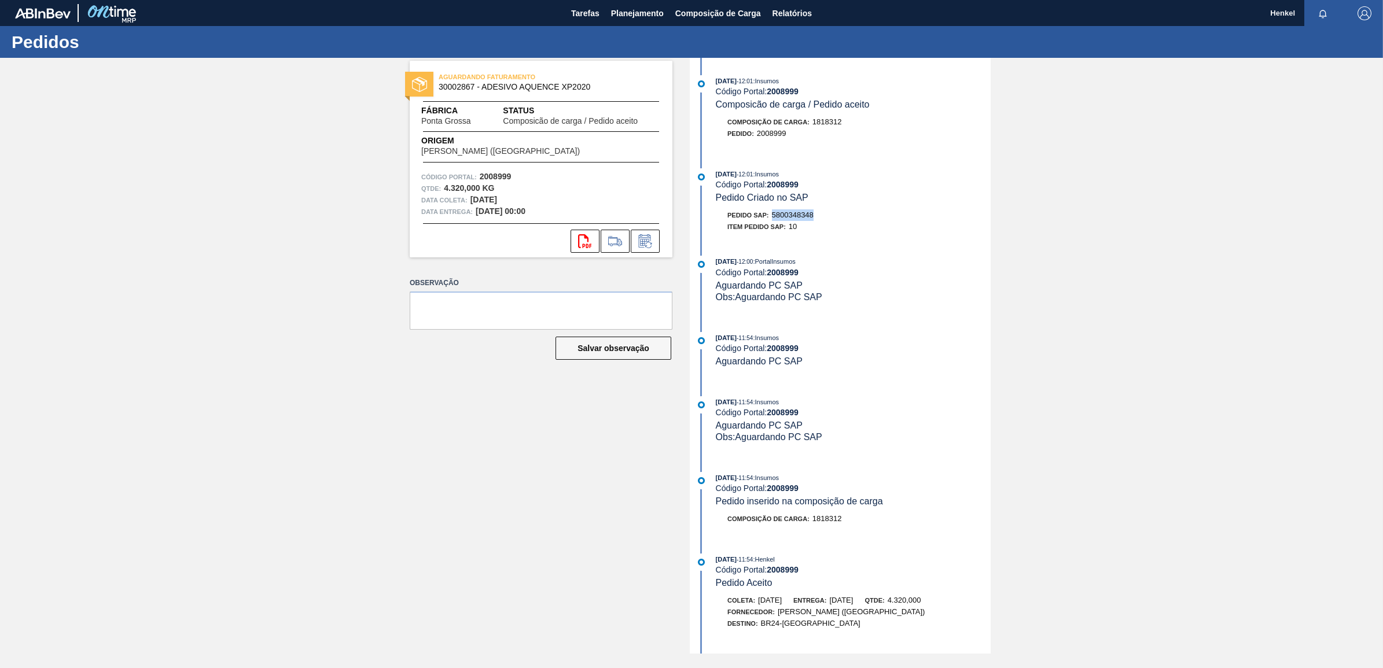
copy span "5800348348"
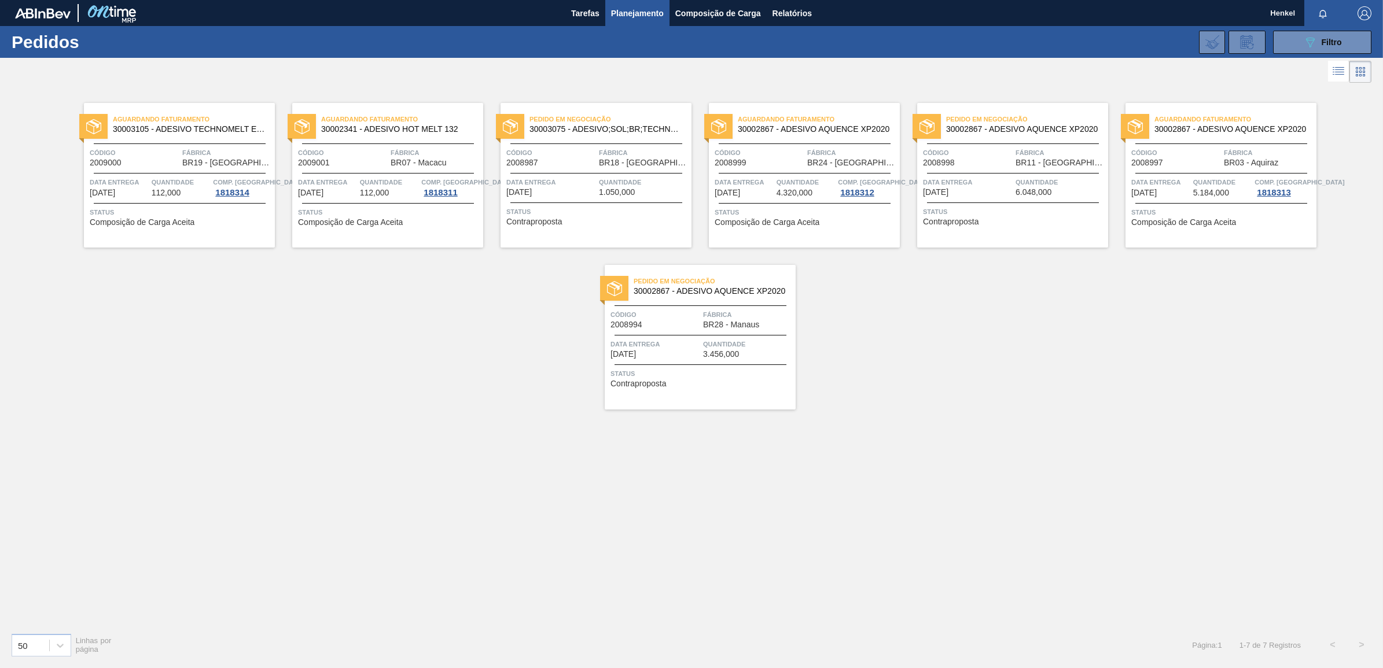
click at [1219, 210] on span "Status" at bounding box center [1222, 213] width 182 height 12
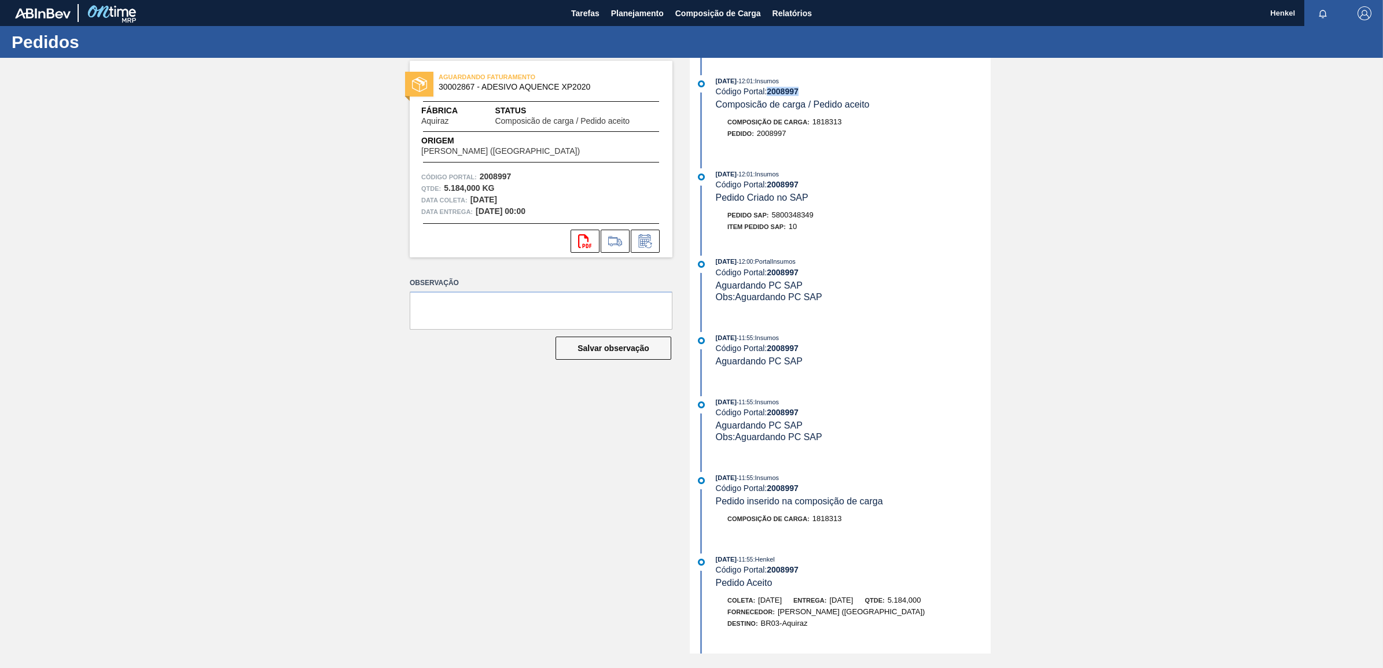
drag, startPoint x: 768, startPoint y: 93, endPoint x: 808, endPoint y: 94, distance: 39.4
click at [808, 94] on div "Código Portal: 2008997" at bounding box center [853, 91] width 275 height 9
copy strong "2008997"
drag, startPoint x: 774, startPoint y: 219, endPoint x: 826, endPoint y: 218, distance: 52.1
click at [826, 218] on div "Pedido SAP: 5800348349" at bounding box center [853, 215] width 275 height 12
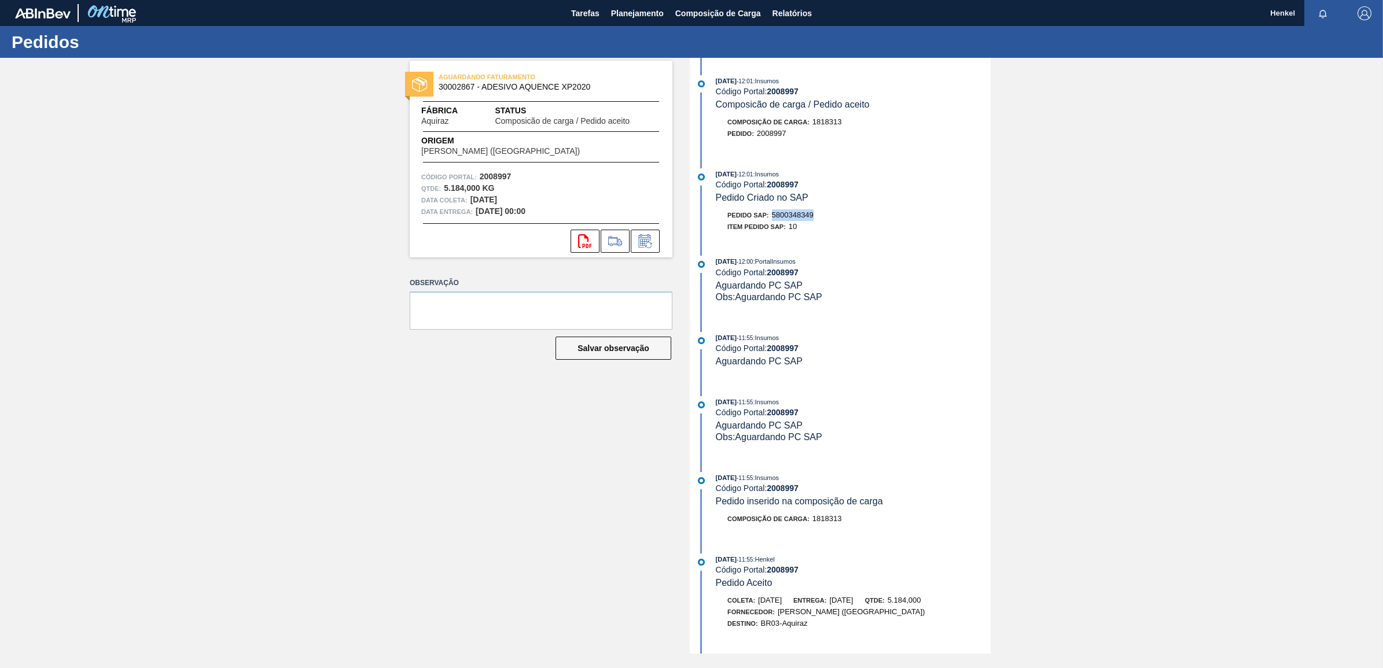
copy span "5800348349"
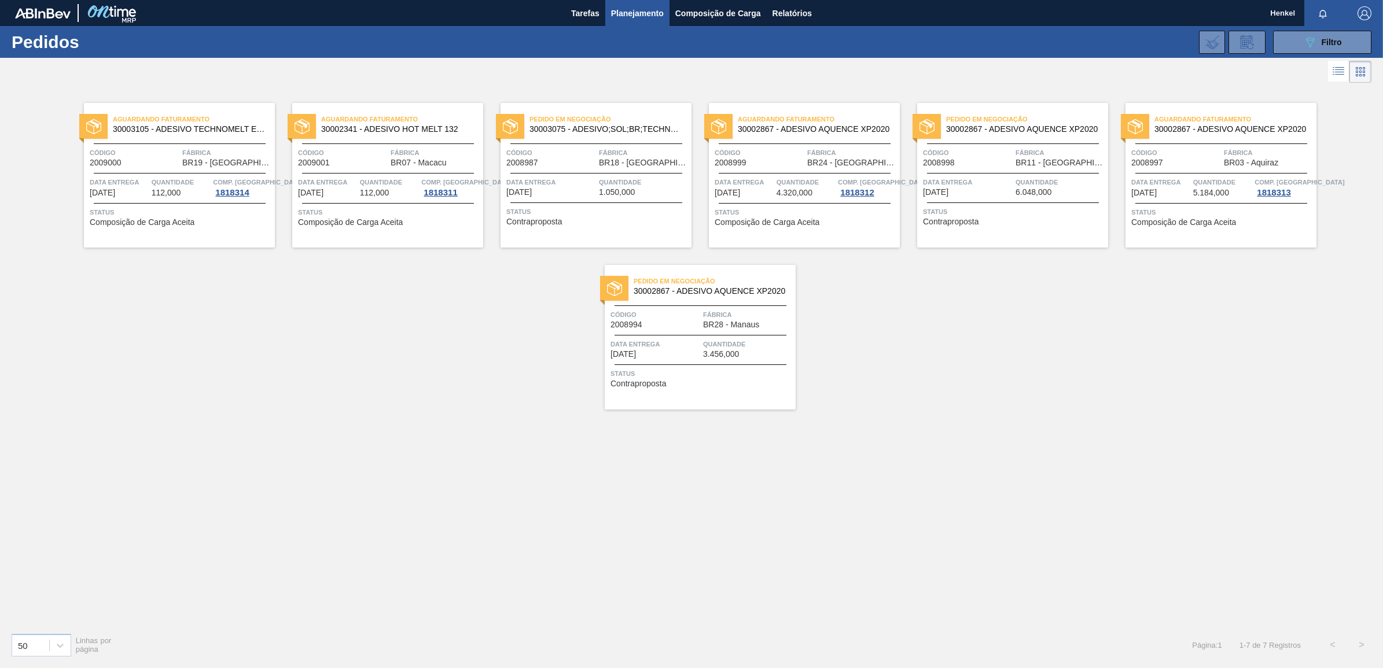
click at [600, 207] on span "Status" at bounding box center [597, 212] width 182 height 12
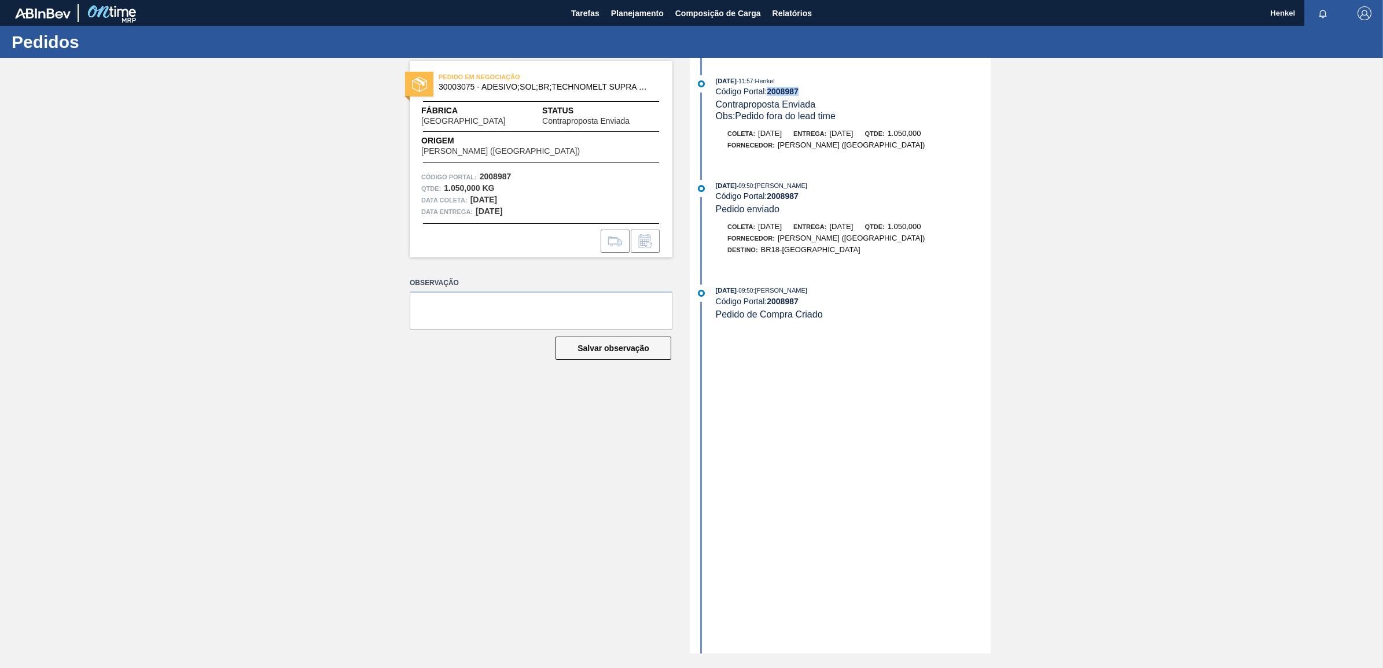
drag, startPoint x: 768, startPoint y: 91, endPoint x: 826, endPoint y: 91, distance: 57.9
click at [826, 91] on div "Código Portal: 2008987" at bounding box center [853, 91] width 275 height 9
copy strong "2008987"
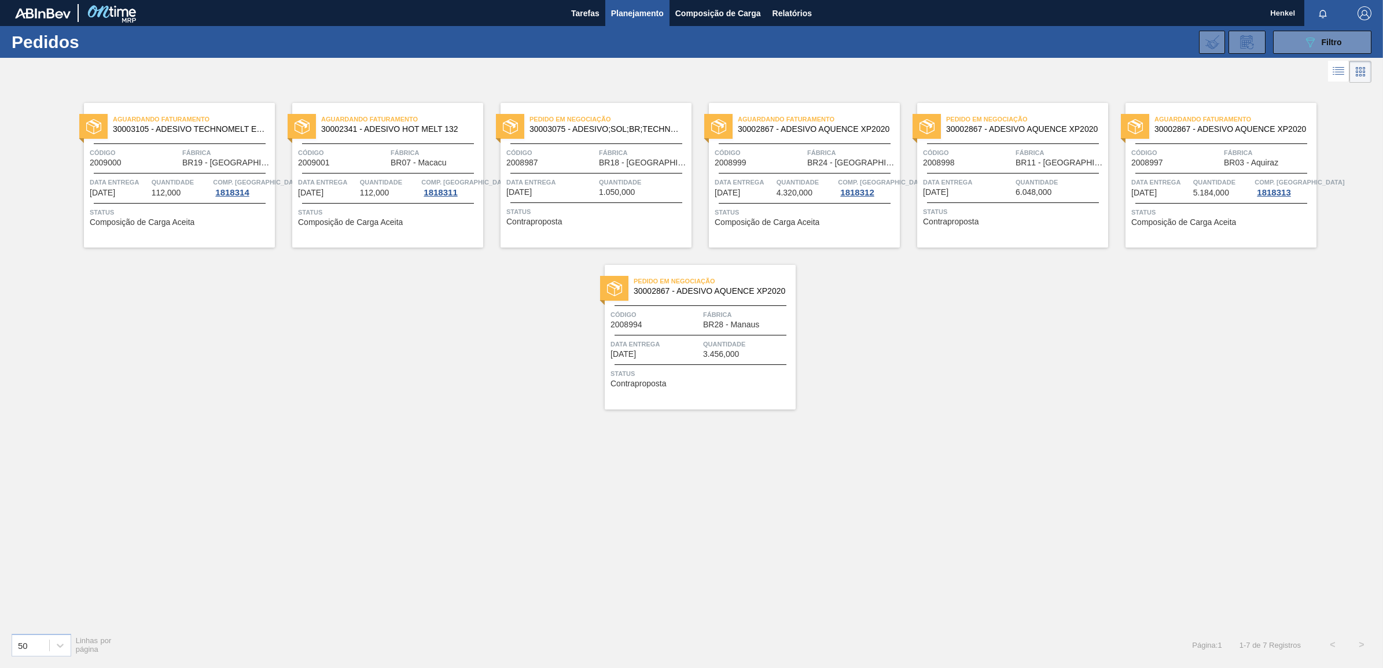
click at [1006, 197] on div "Pedido em Negociação 30002867 - ADESIVO AQUENCE XP2020 Código 2008998 Fábrica B…" at bounding box center [1012, 175] width 191 height 145
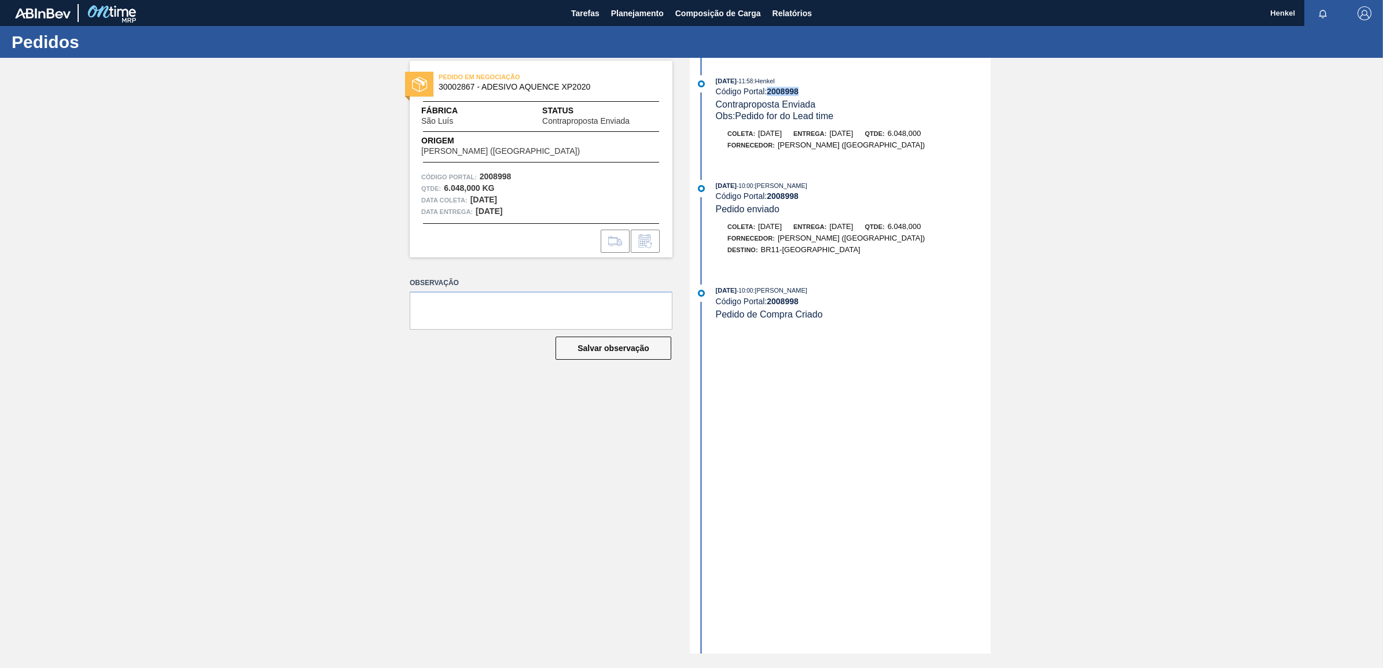
drag, startPoint x: 770, startPoint y: 93, endPoint x: 832, endPoint y: 93, distance: 62.5
click at [832, 93] on div "Código Portal: 2008998" at bounding box center [853, 91] width 275 height 9
copy strong "2008998"
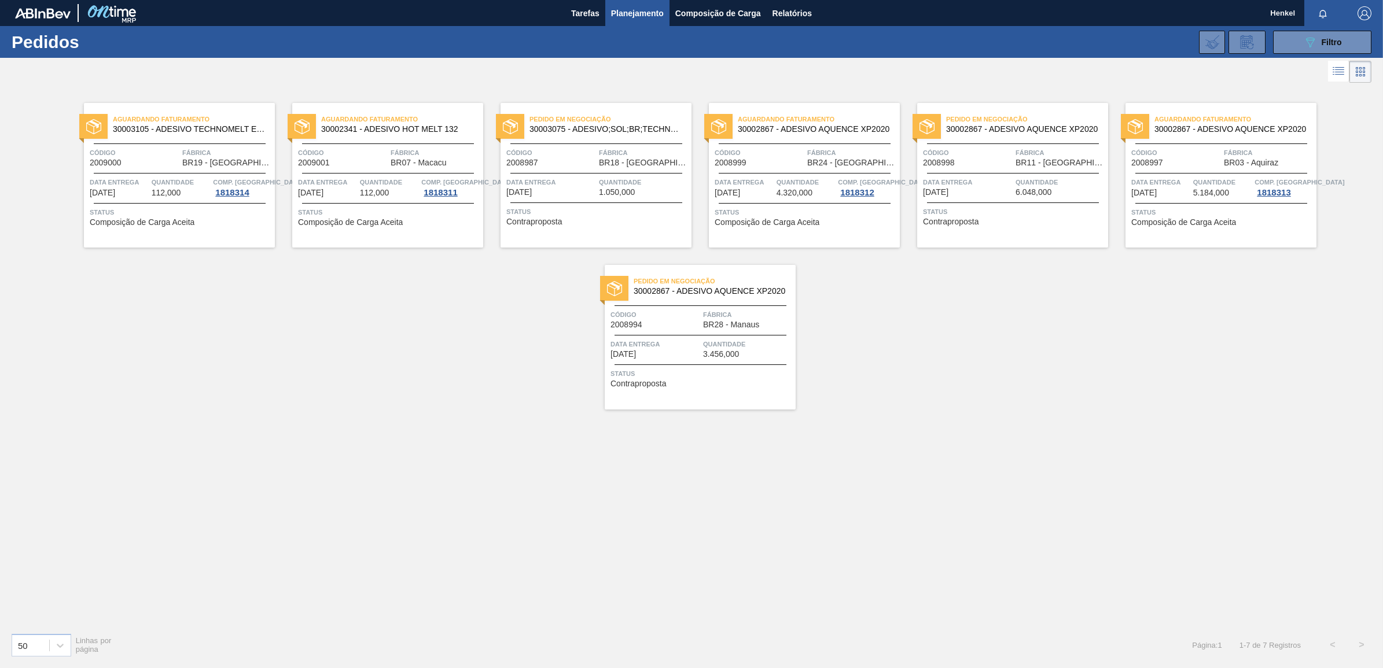
click at [648, 374] on span "Status" at bounding box center [701, 374] width 182 height 12
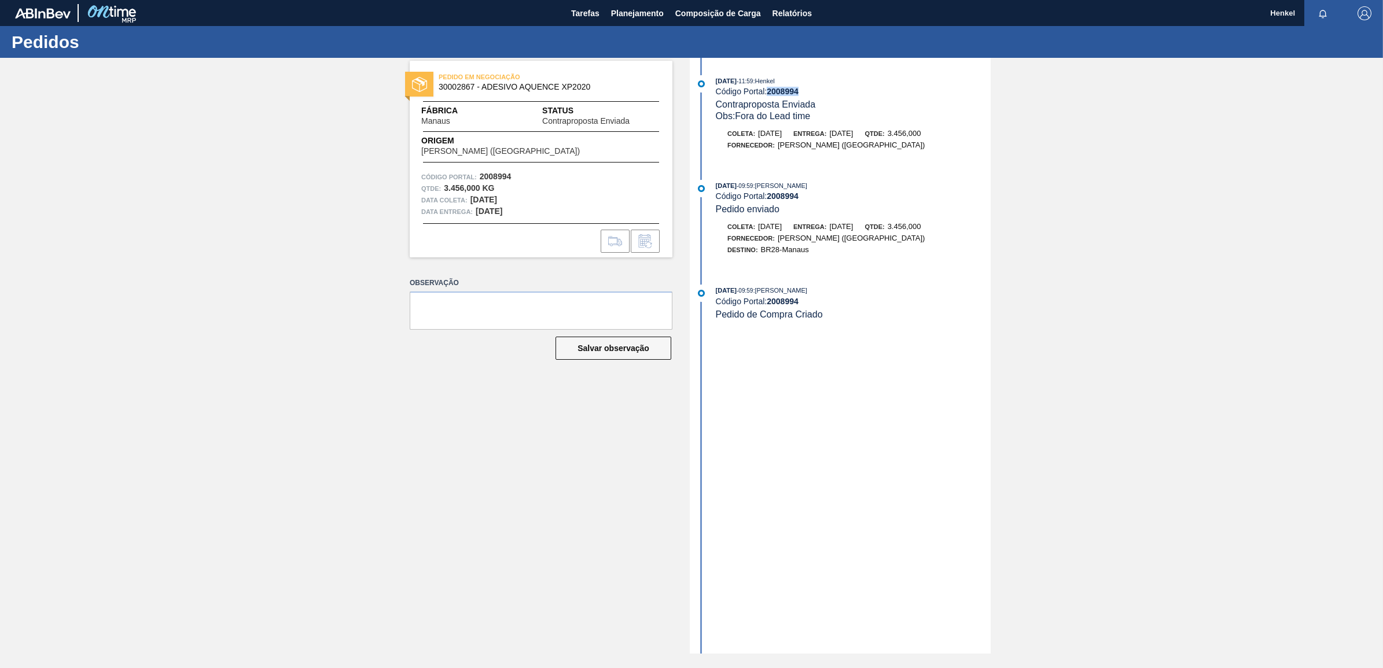
drag, startPoint x: 770, startPoint y: 90, endPoint x: 837, endPoint y: 98, distance: 67.6
click at [837, 98] on div "[DATE] 11:59 : Henkel Código Portal: 2008994 Contraproposta Enviada Obs: Fora d…" at bounding box center [853, 98] width 275 height 47
click at [797, 6] on span "Relatórios" at bounding box center [792, 13] width 39 height 14
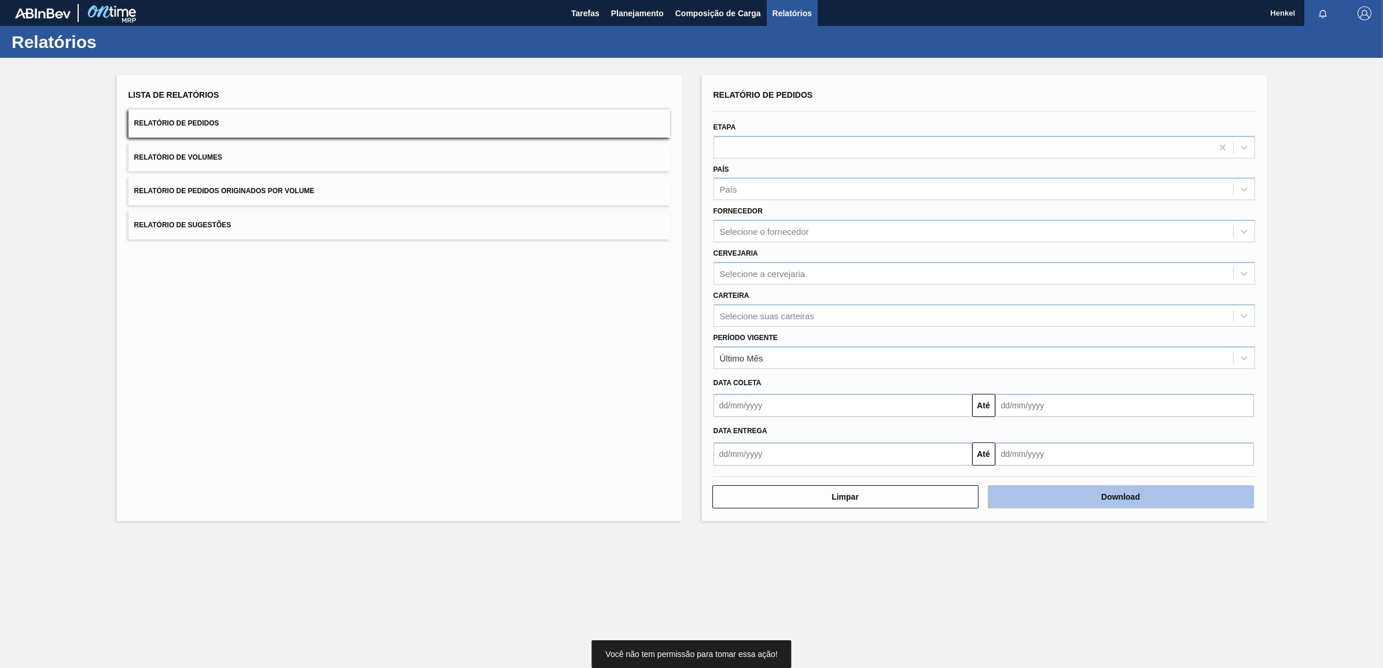
click at [1091, 490] on button "Download" at bounding box center [1121, 497] width 266 height 23
